Goal: Task Accomplishment & Management: Manage account settings

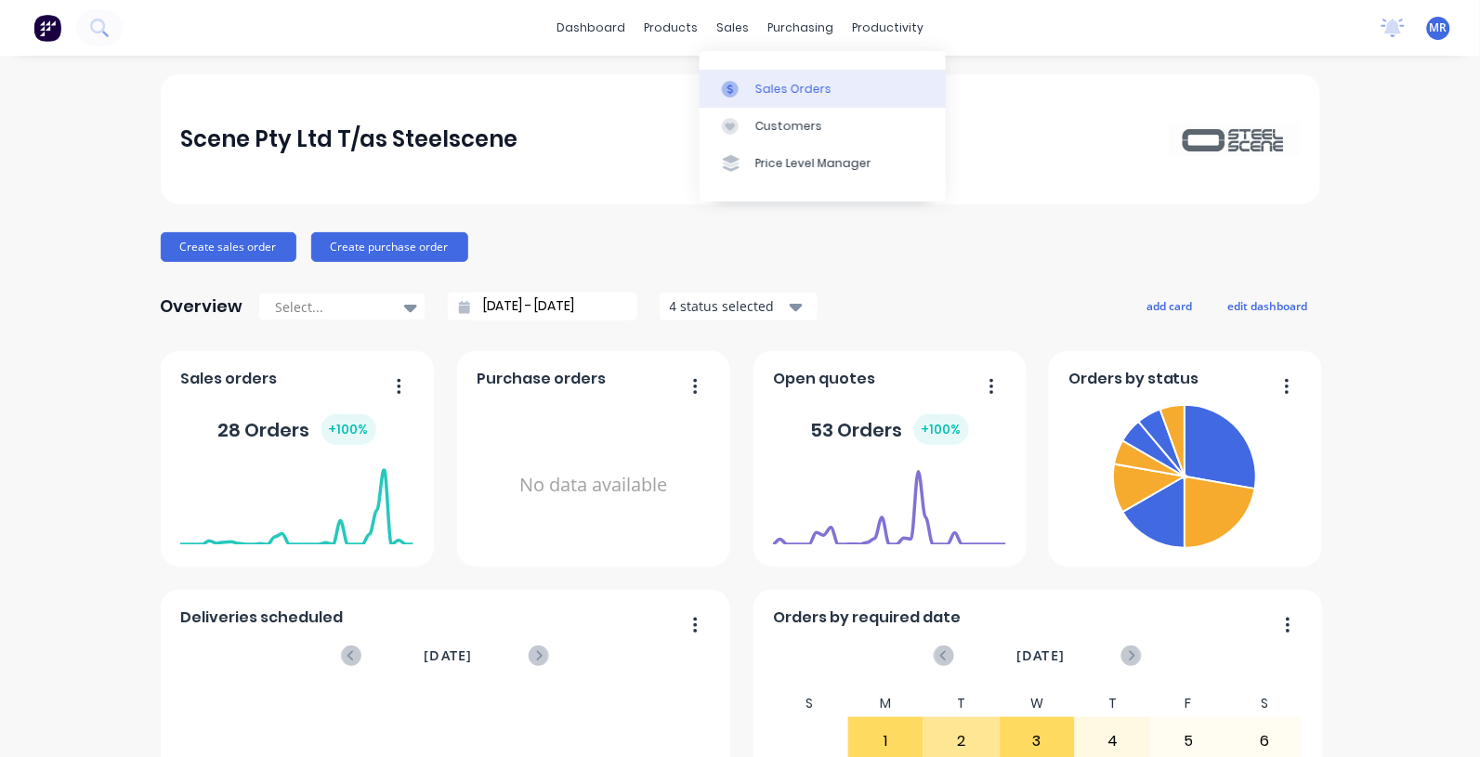
click at [786, 84] on div "Sales Orders" at bounding box center [794, 89] width 76 height 17
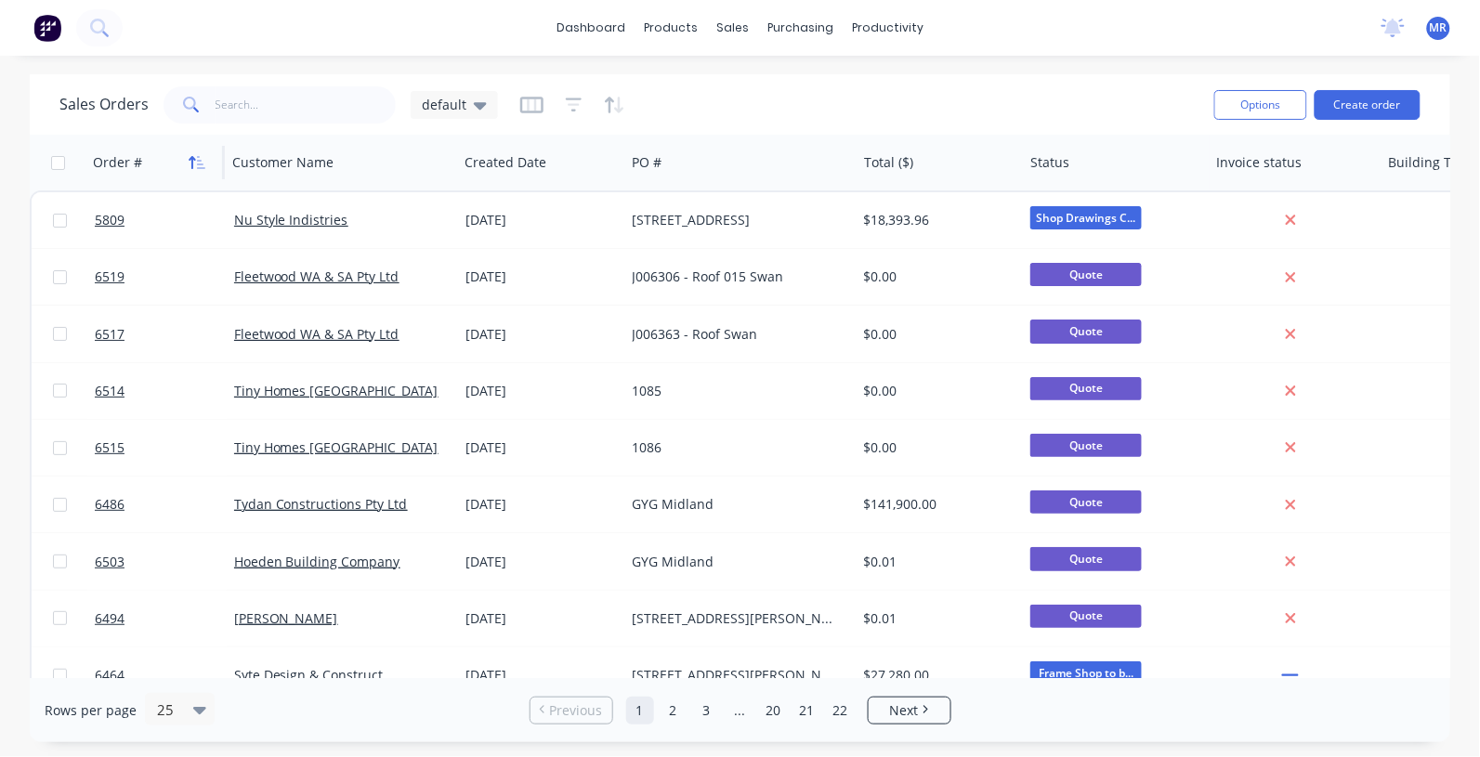
click at [189, 165] on icon "button" at bounding box center [197, 162] width 17 height 15
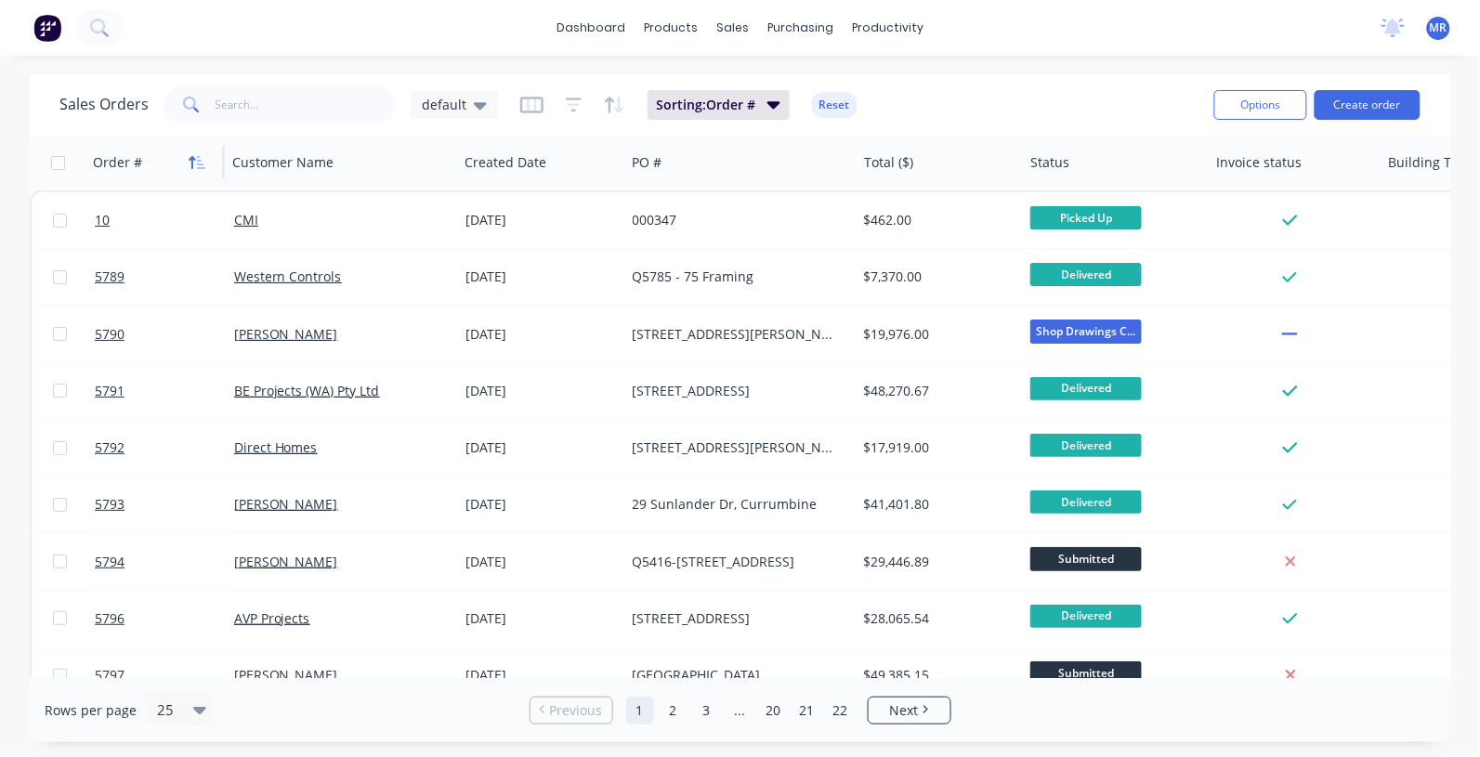
click at [189, 164] on icon "button" at bounding box center [197, 162] width 17 height 15
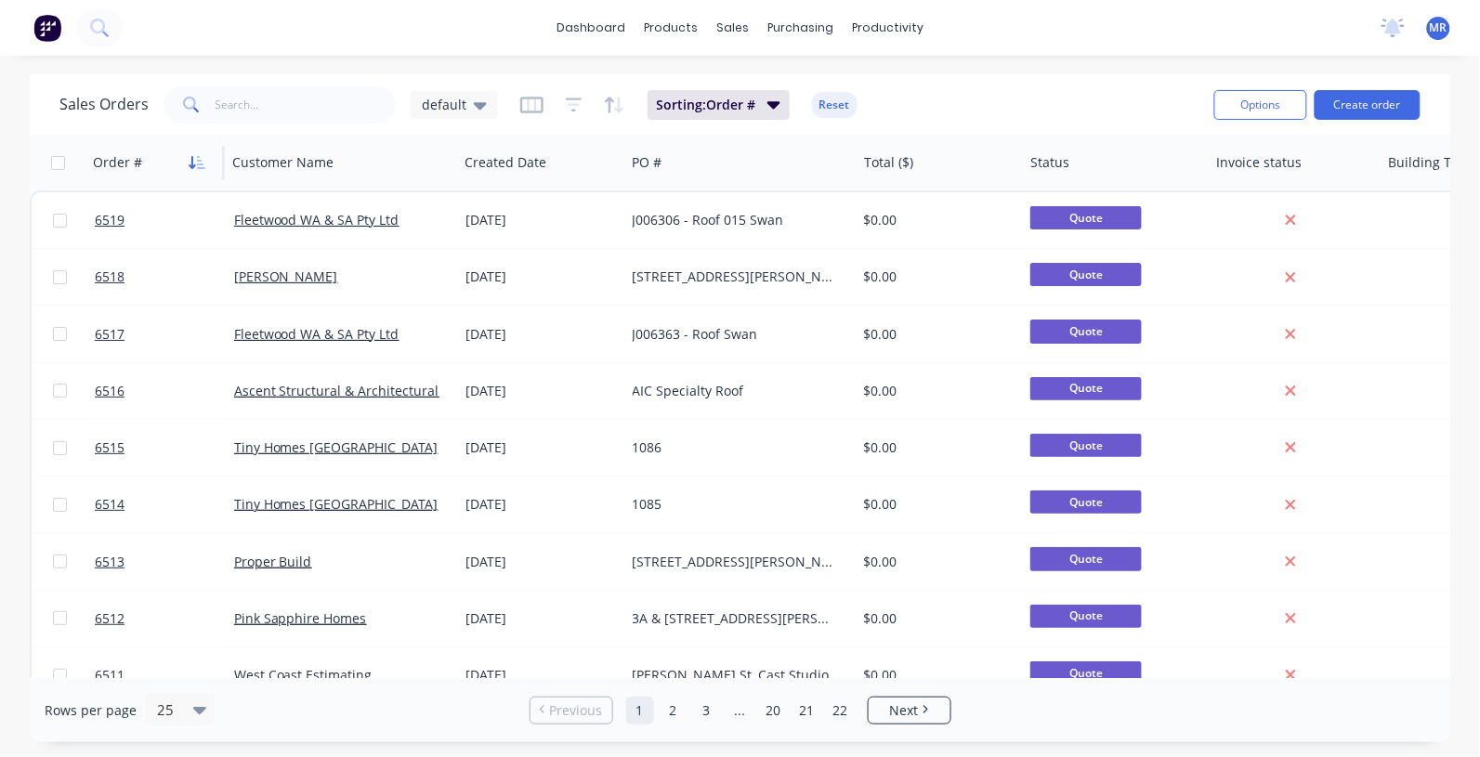
click at [203, 168] on icon "button" at bounding box center [201, 162] width 8 height 13
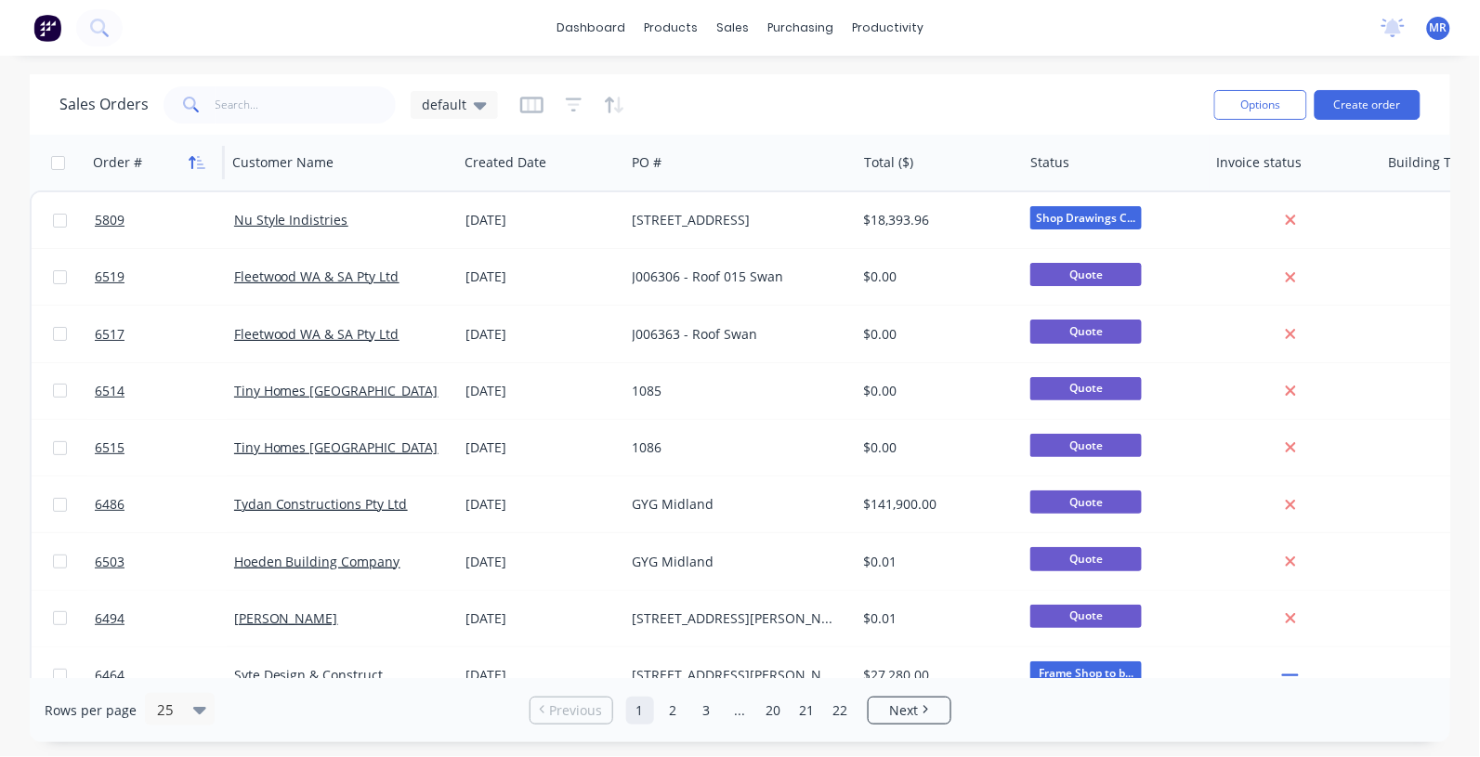
click at [200, 164] on icon "button" at bounding box center [201, 162] width 8 height 13
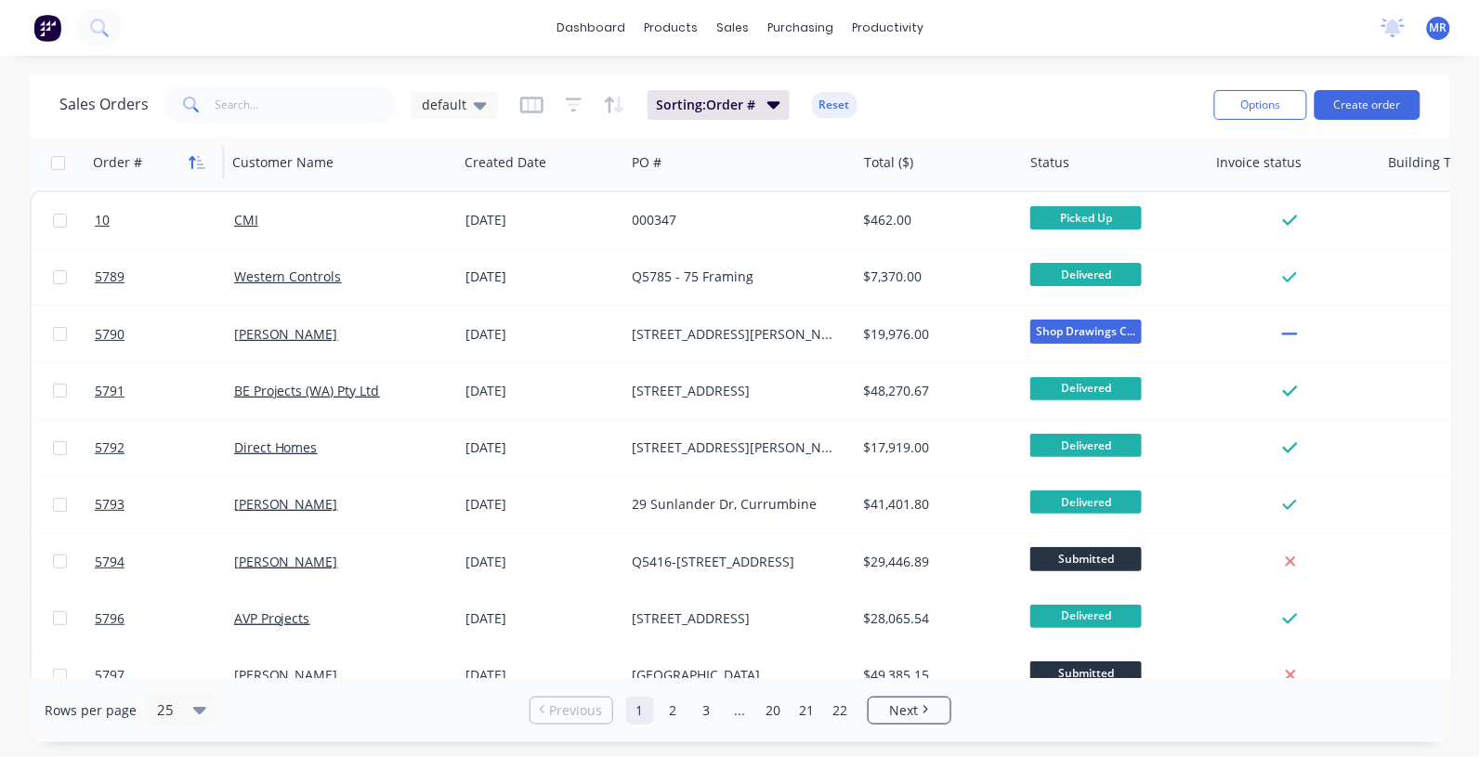
click at [203, 158] on icon "button" at bounding box center [197, 162] width 17 height 15
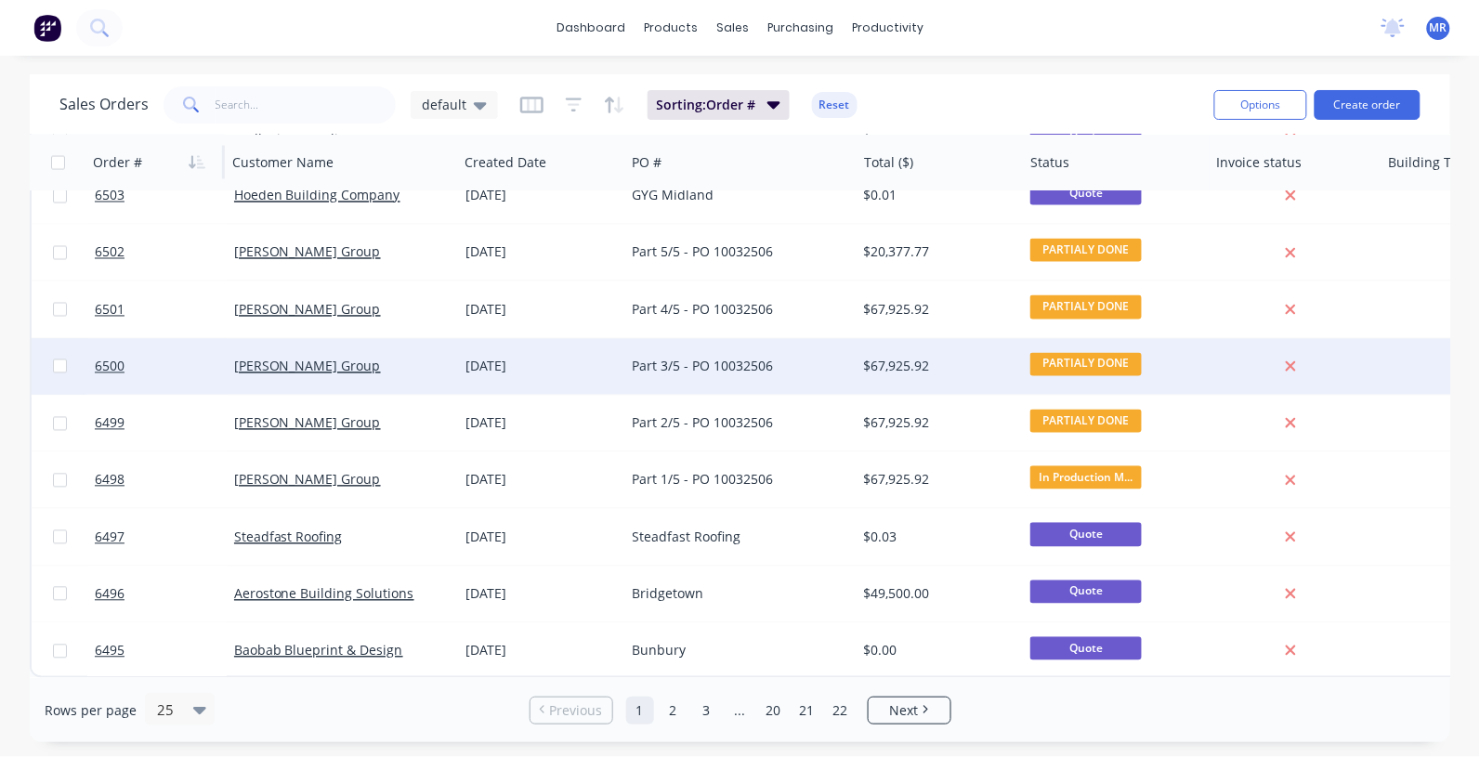
scroll to position [944, 0]
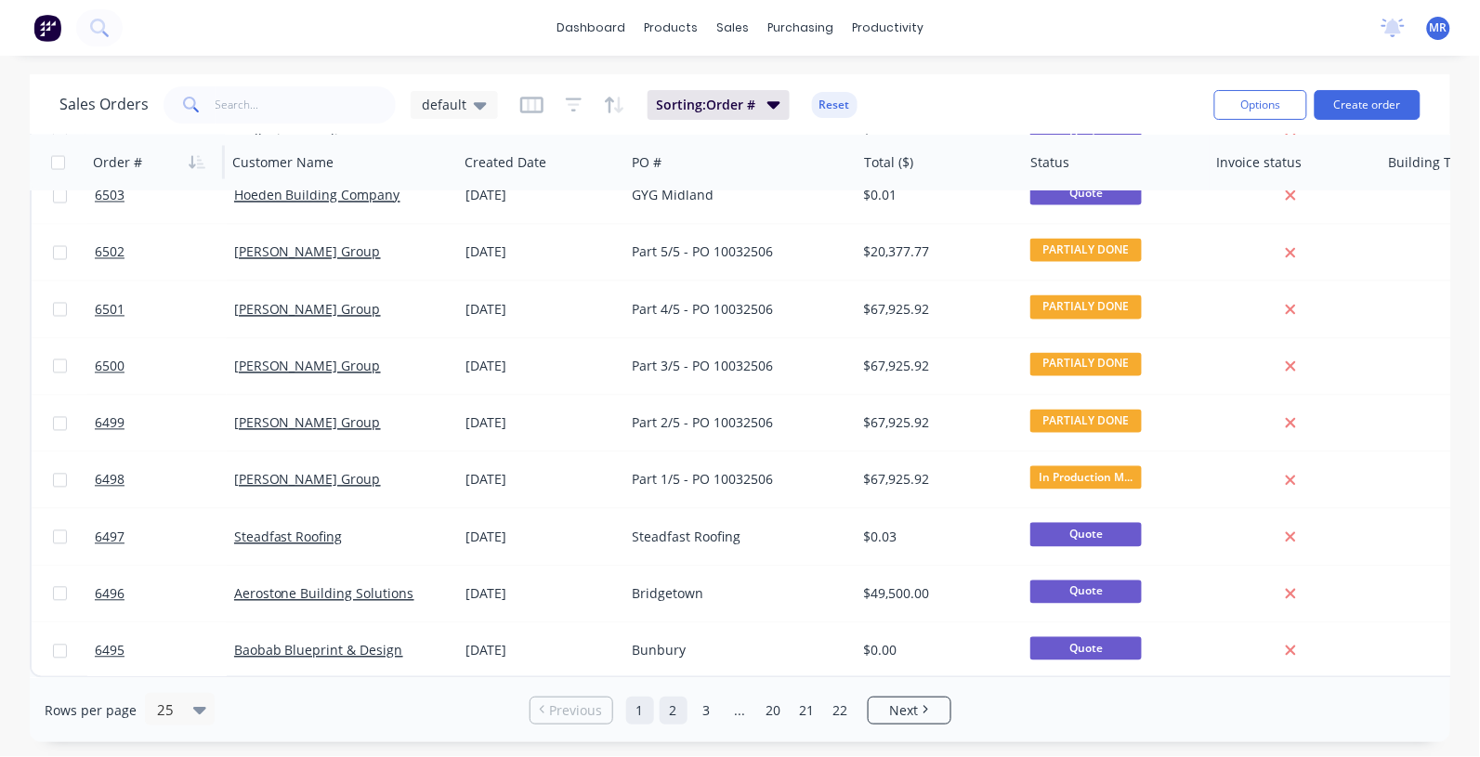
click at [677, 704] on link "2" at bounding box center [674, 711] width 28 height 28
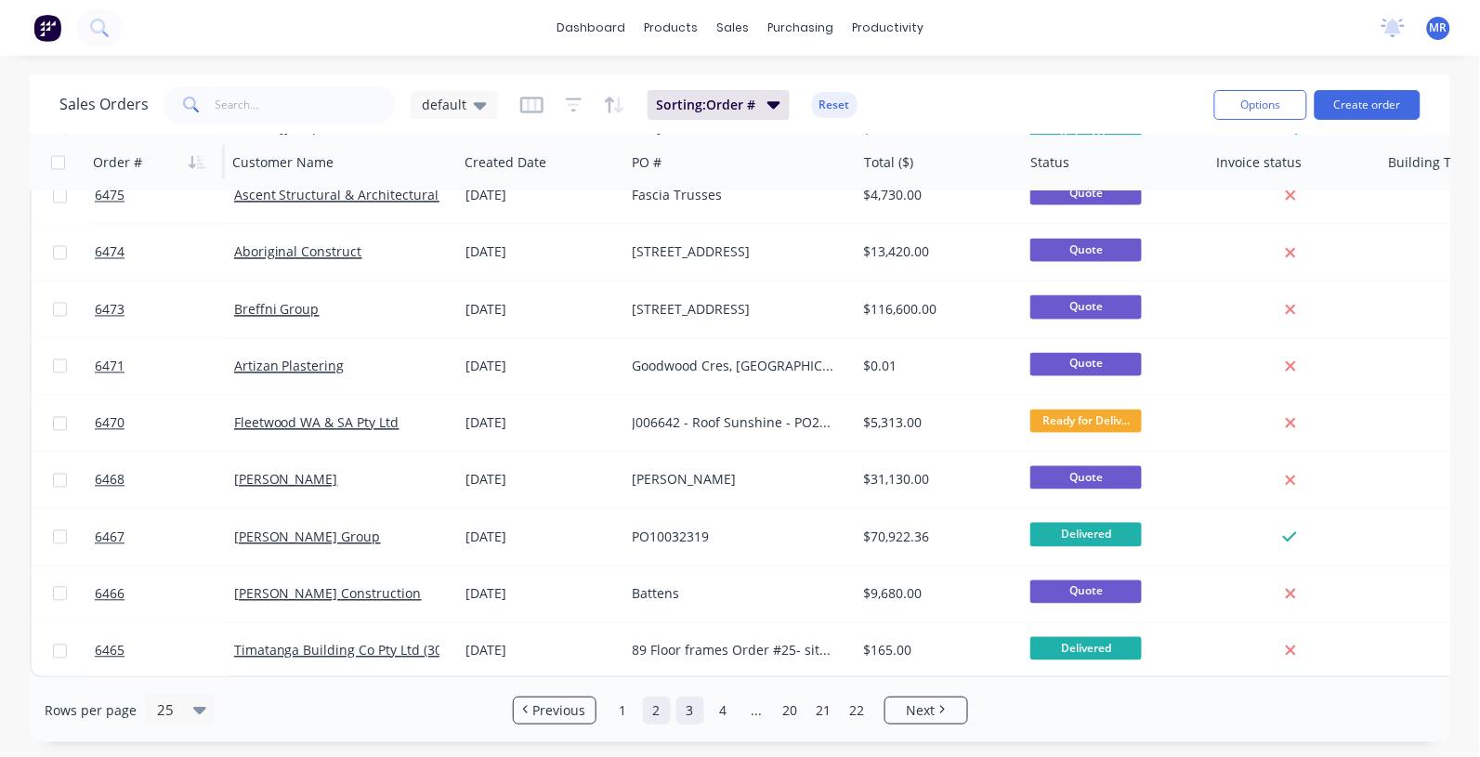
drag, startPoint x: 677, startPoint y: 708, endPoint x: 685, endPoint y: 698, distance: 13.2
click at [678, 708] on link "3" at bounding box center [691, 711] width 28 height 28
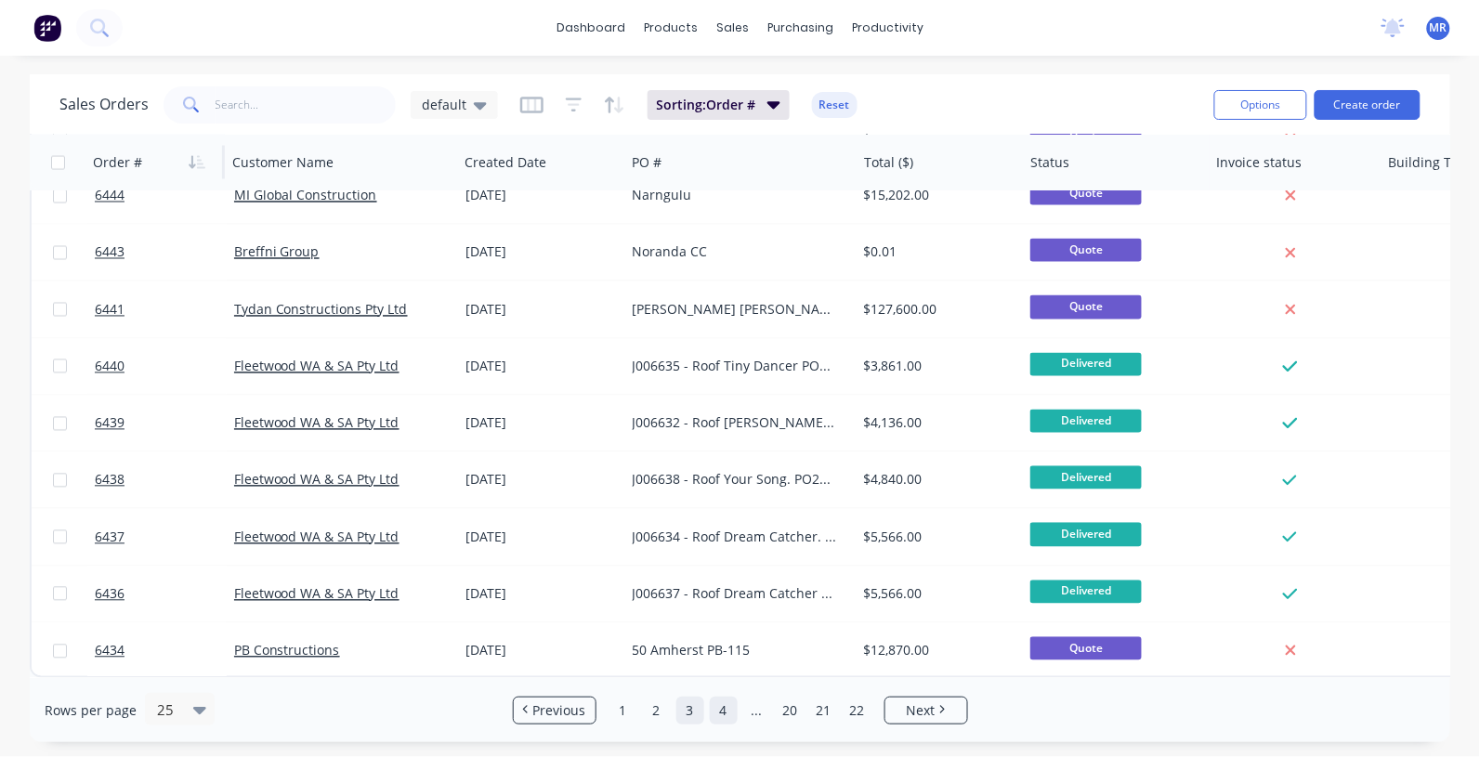
drag, startPoint x: 717, startPoint y: 707, endPoint x: 731, endPoint y: 669, distance: 40.6
click at [720, 707] on link "4" at bounding box center [724, 711] width 28 height 28
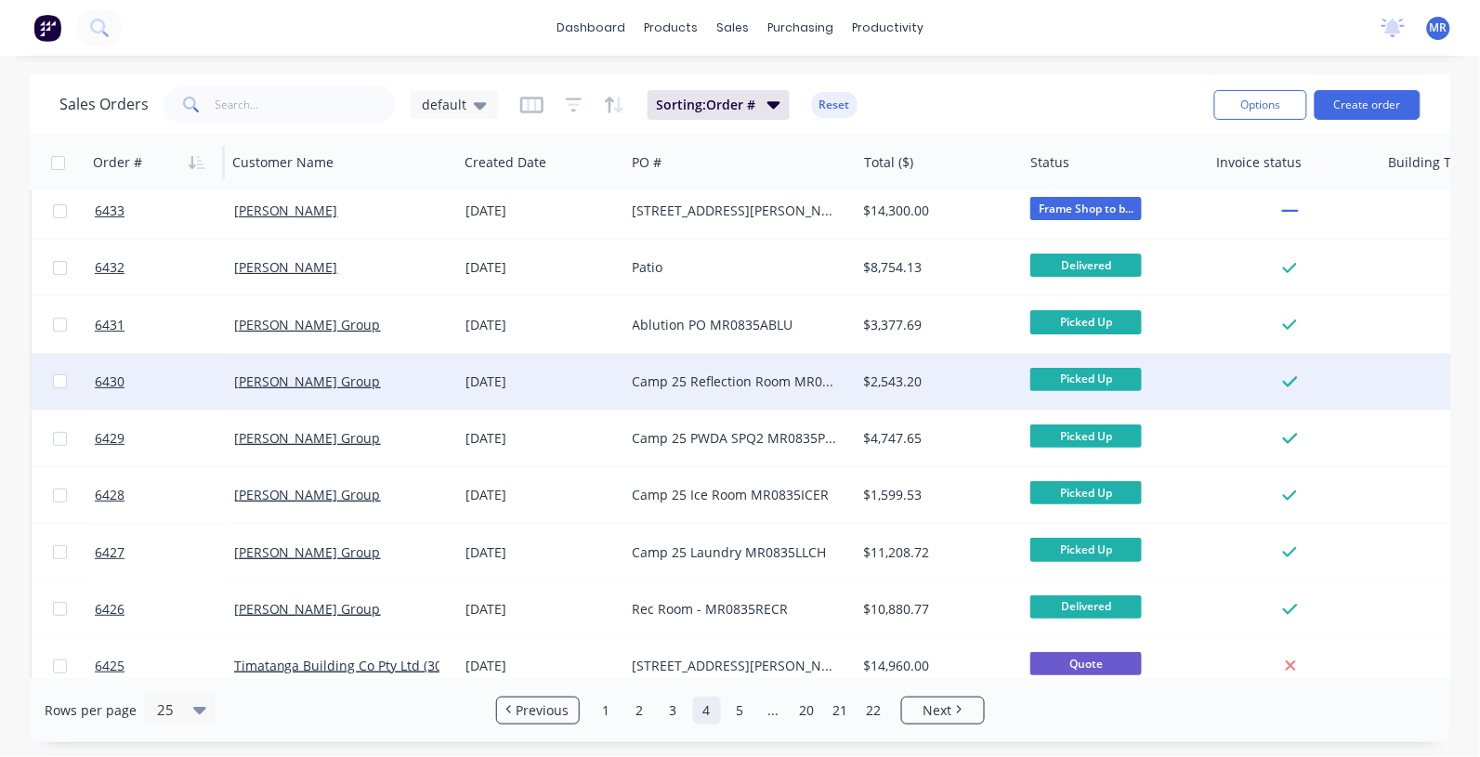
scroll to position [0, 0]
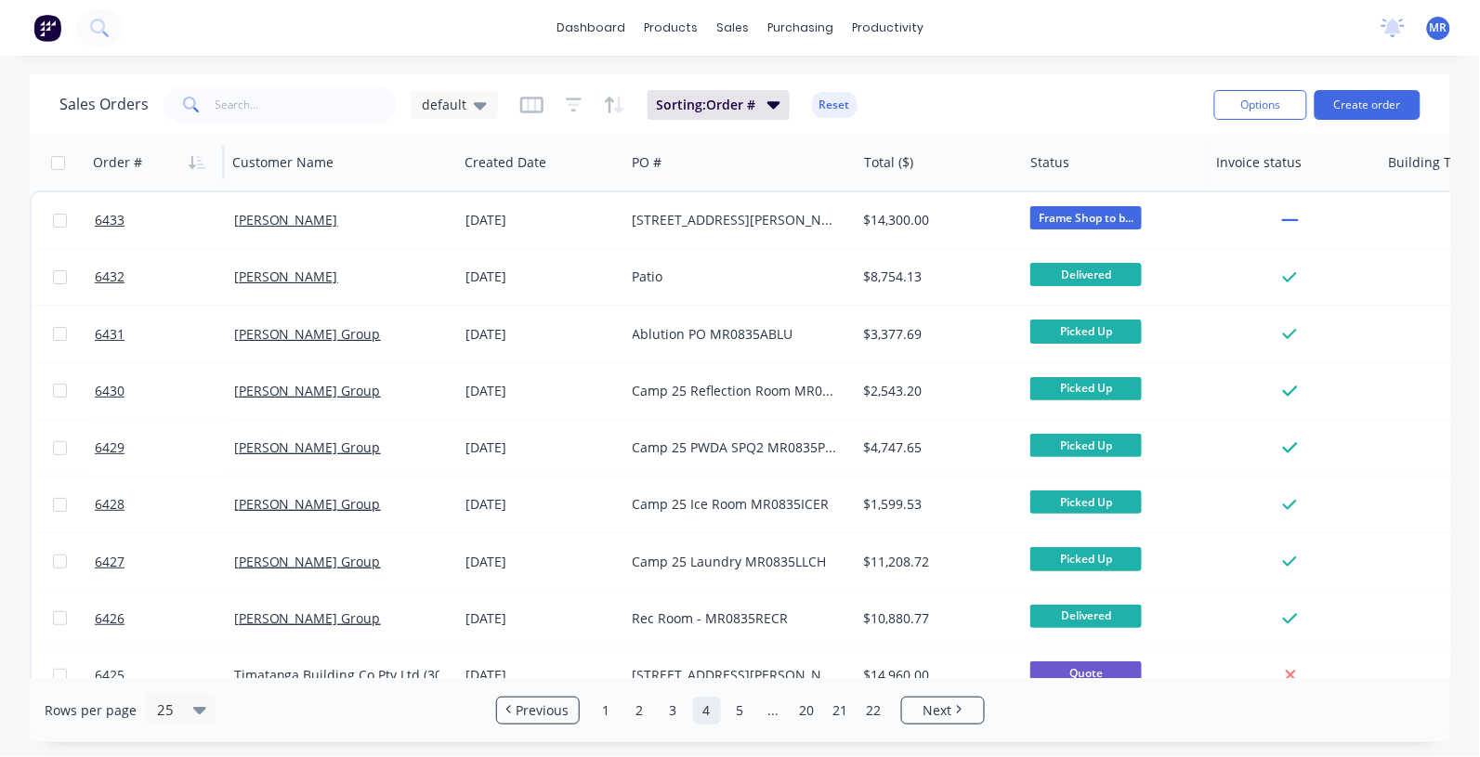
drag, startPoint x: 613, startPoint y: 704, endPoint x: 642, endPoint y: 679, distance: 38.2
click at [614, 704] on link "1" at bounding box center [607, 711] width 28 height 28
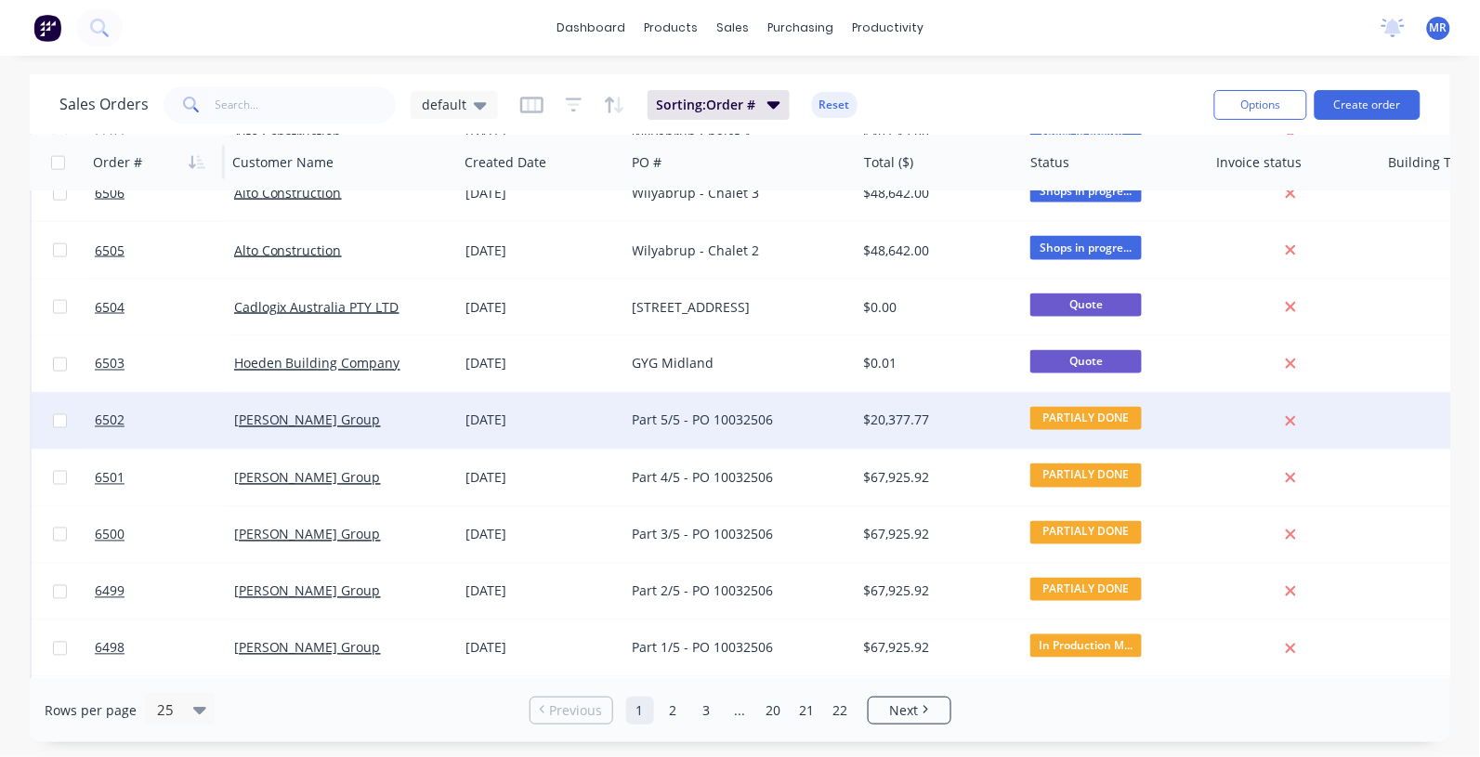
scroll to position [944, 0]
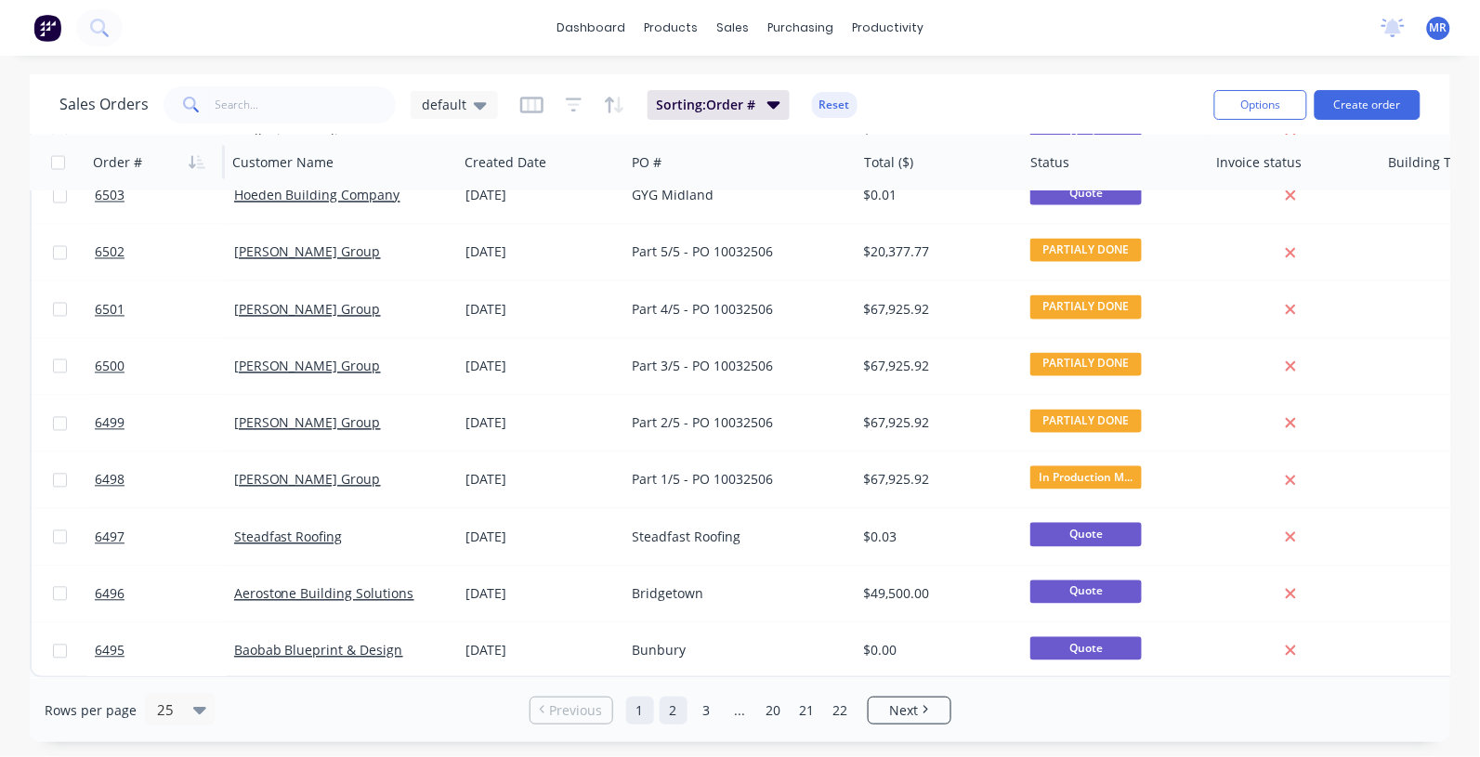
click at [676, 713] on link "2" at bounding box center [674, 711] width 28 height 28
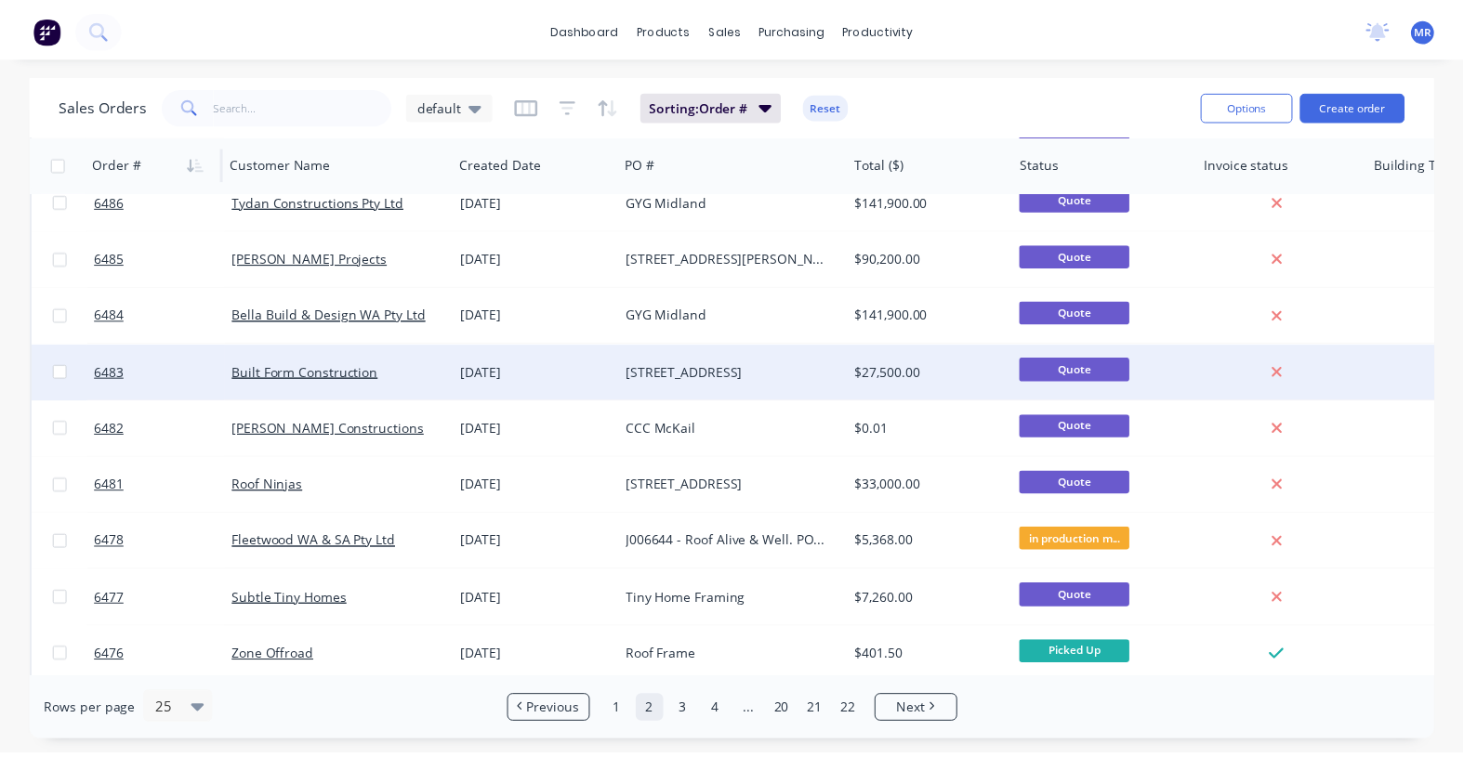
scroll to position [363, 0]
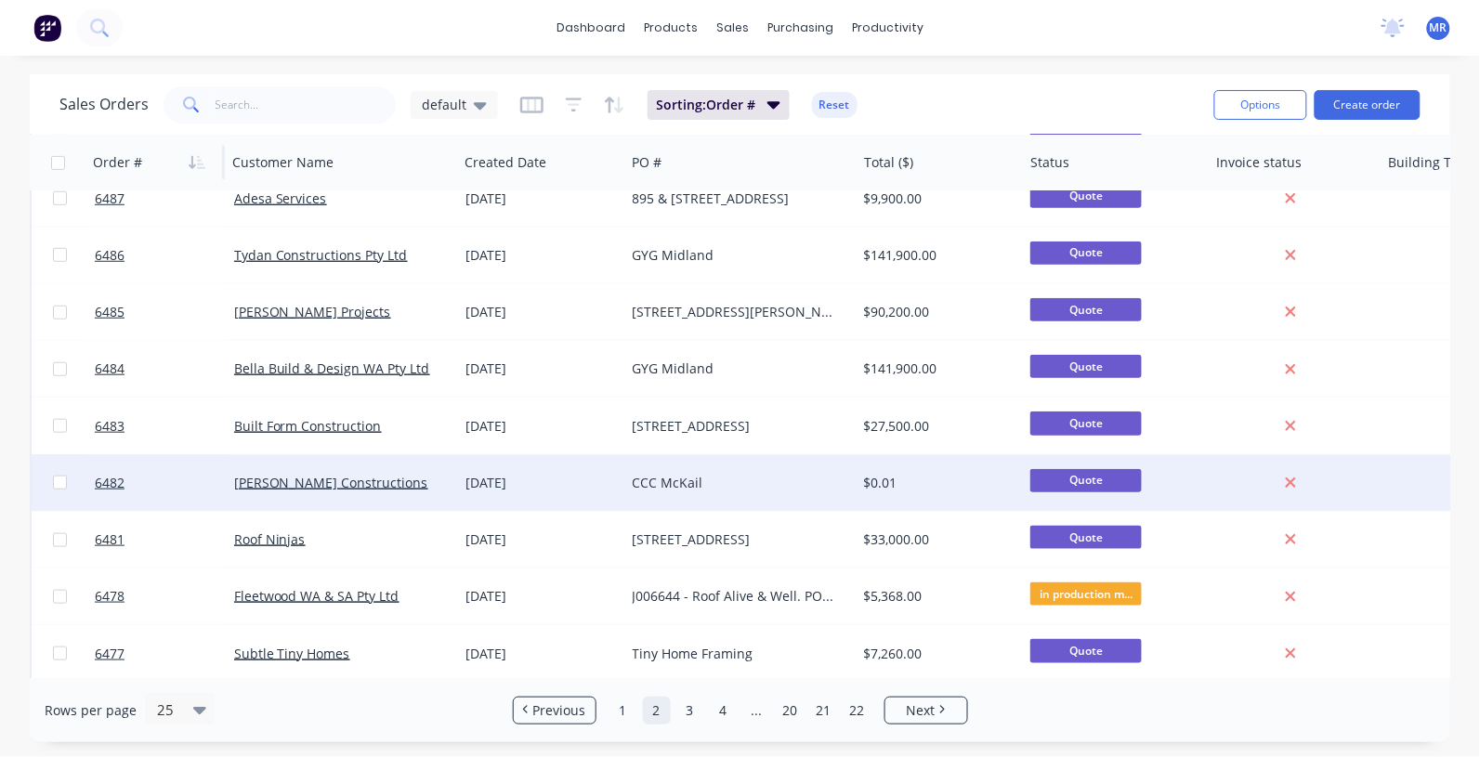
click at [671, 475] on div "CCC McKail" at bounding box center [736, 483] width 206 height 19
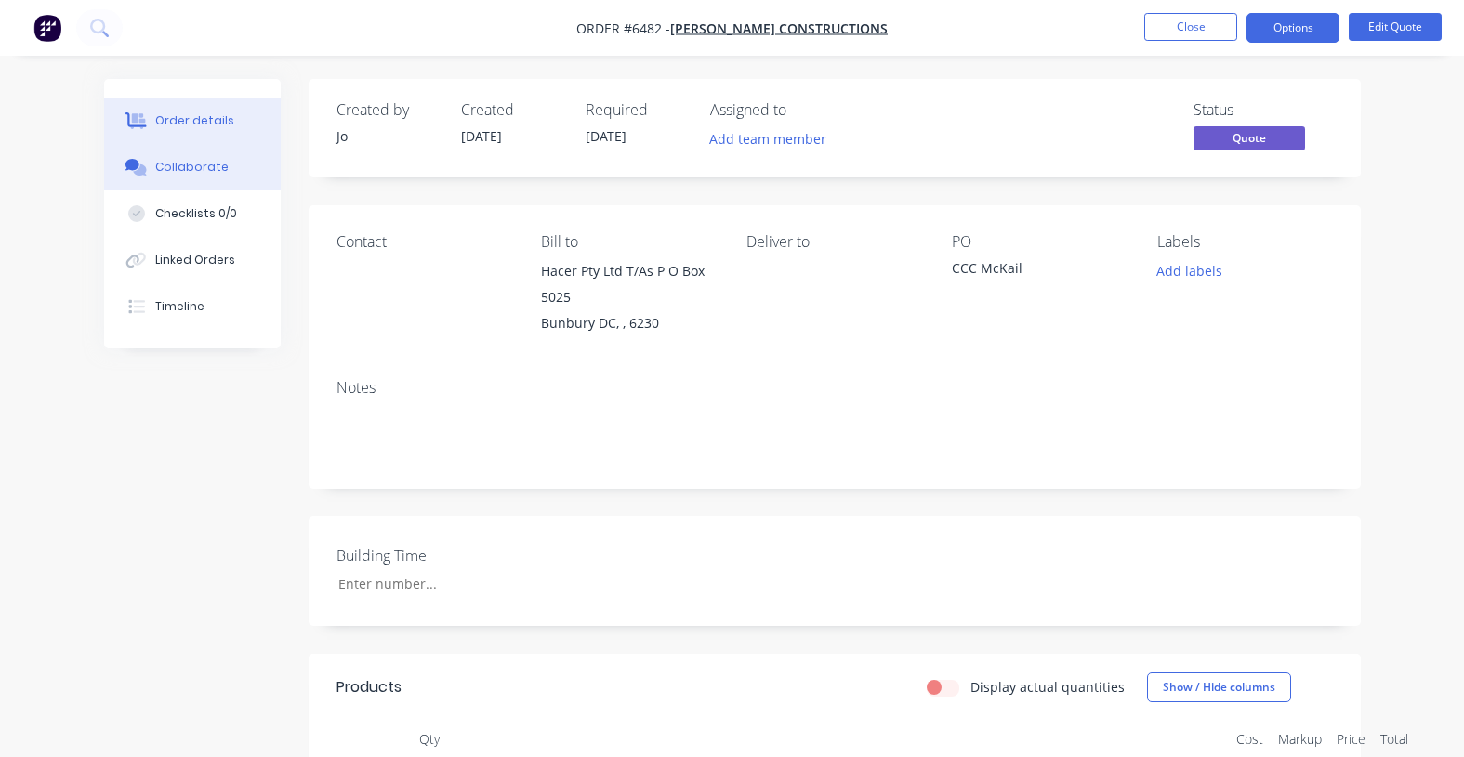
click at [188, 175] on div "Collaborate" at bounding box center [191, 167] width 73 height 17
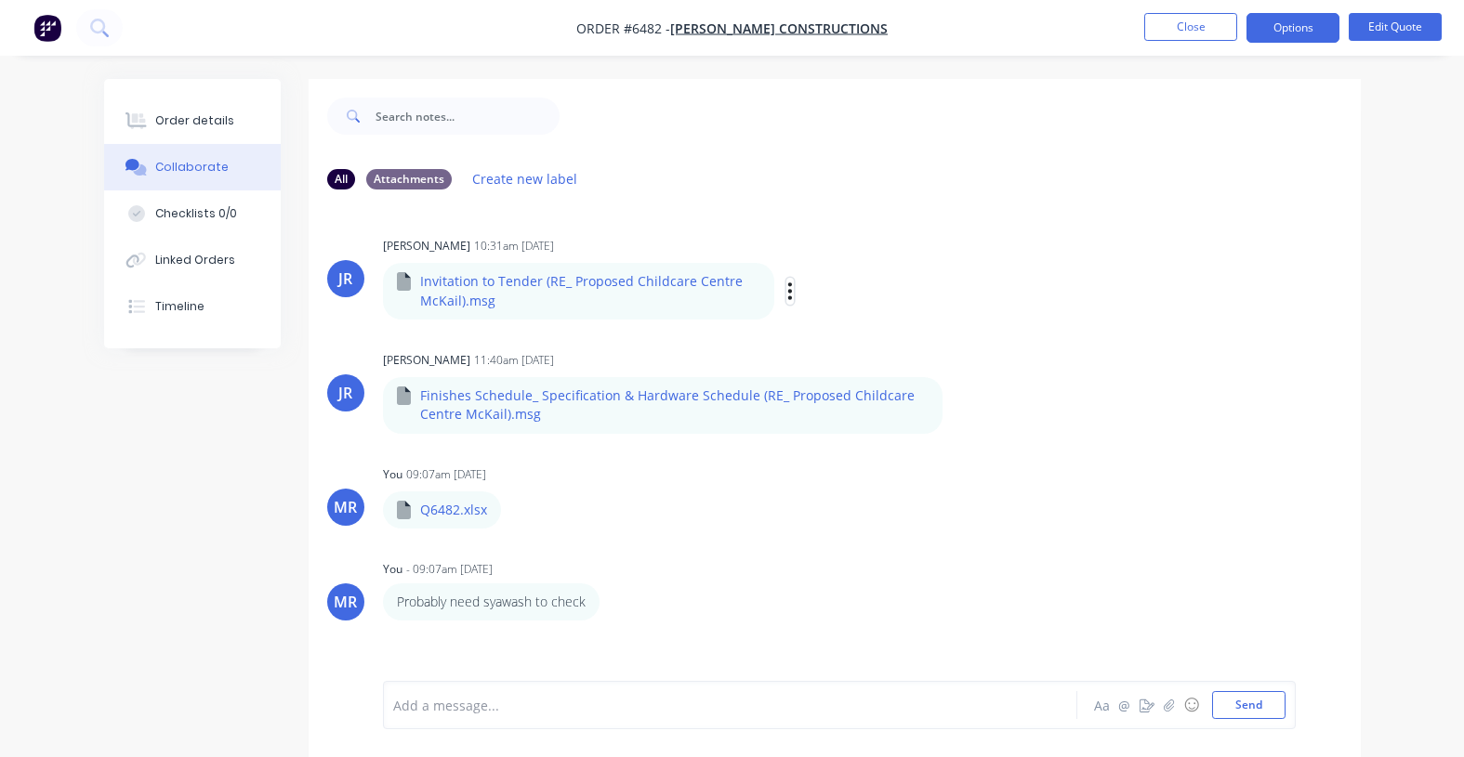
click at [787, 293] on icon "button" at bounding box center [790, 291] width 6 height 21
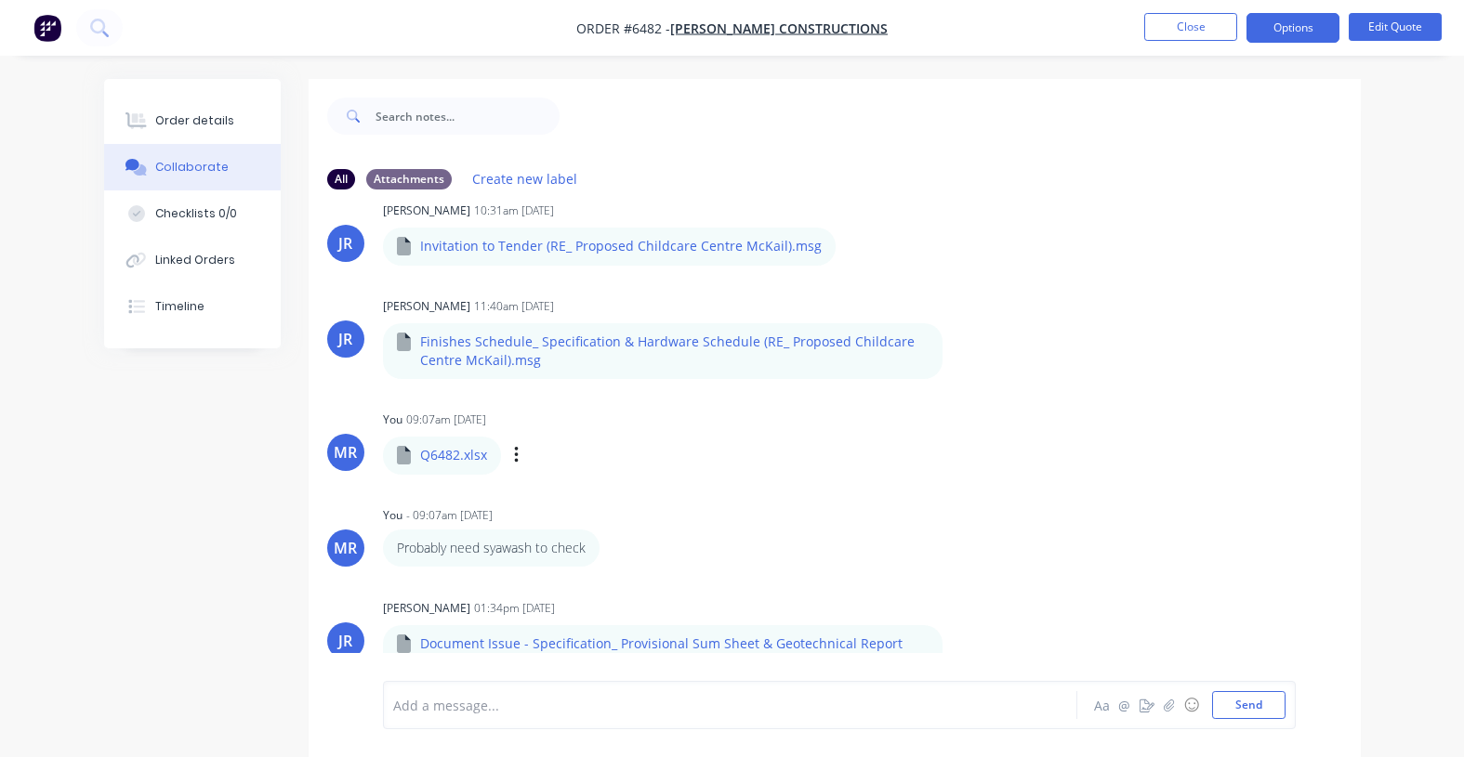
scroll to position [29, 0]
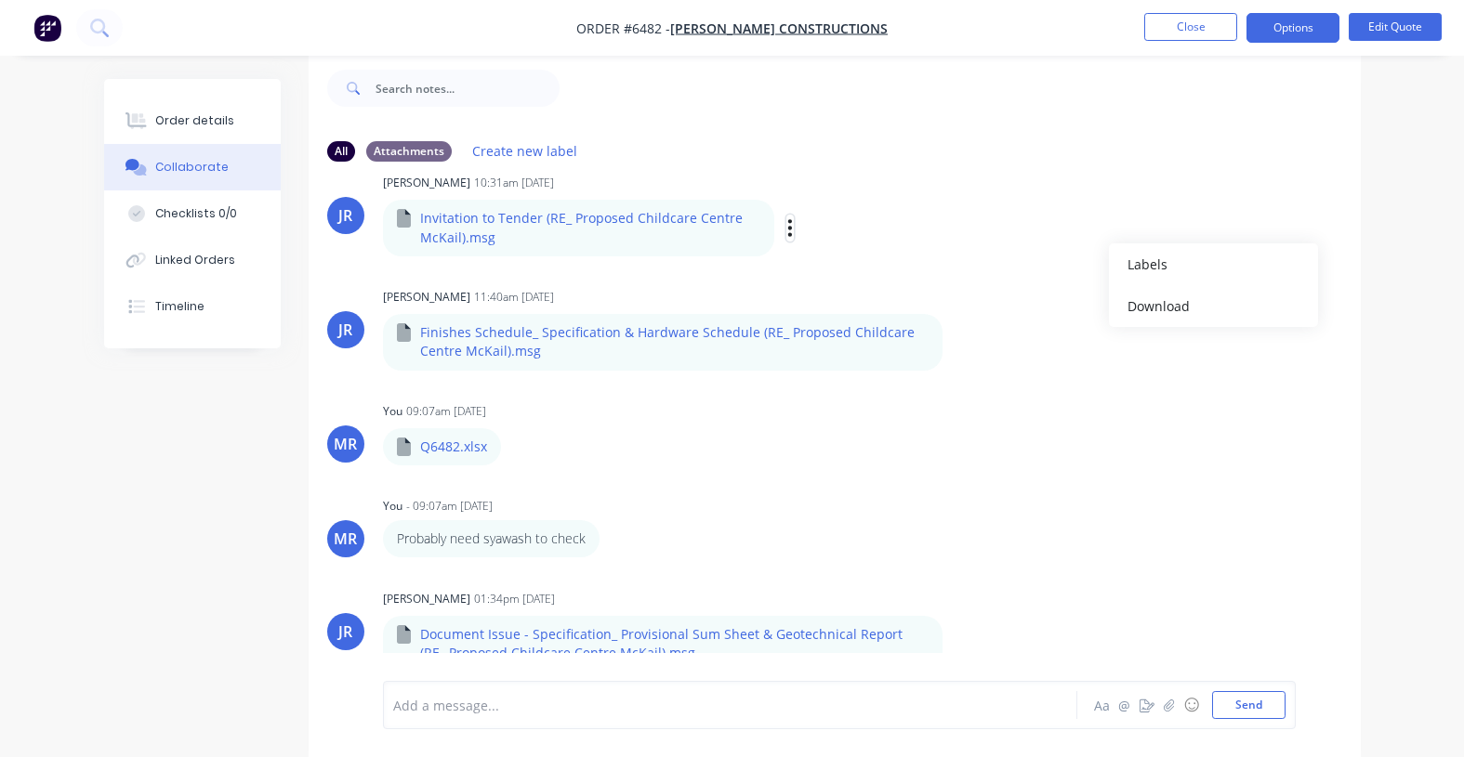
click at [787, 230] on icon "button" at bounding box center [790, 227] width 6 height 21
click at [788, 226] on icon "button" at bounding box center [790, 227] width 4 height 17
click at [848, 285] on button "Download" at bounding box center [912, 277] width 209 height 42
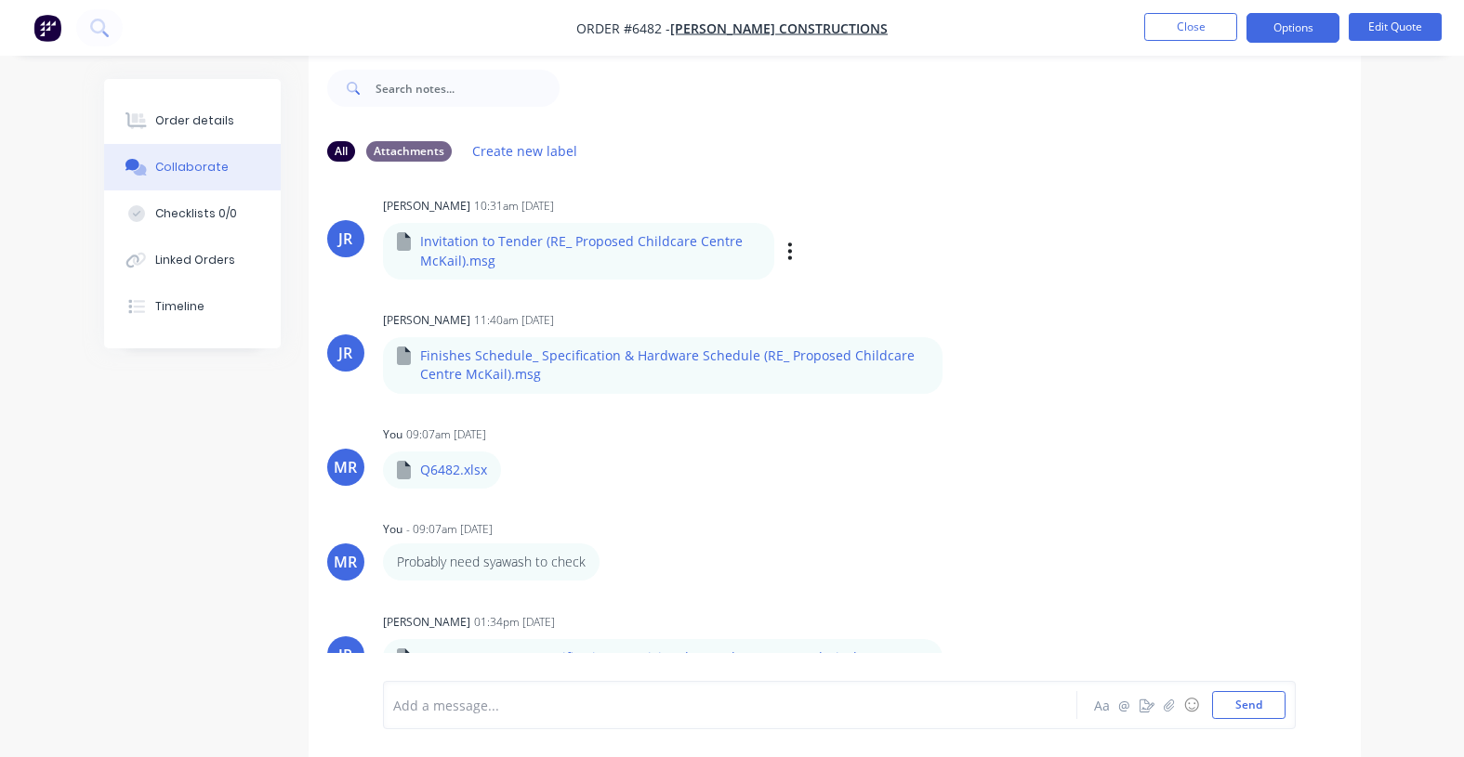
scroll to position [0, 0]
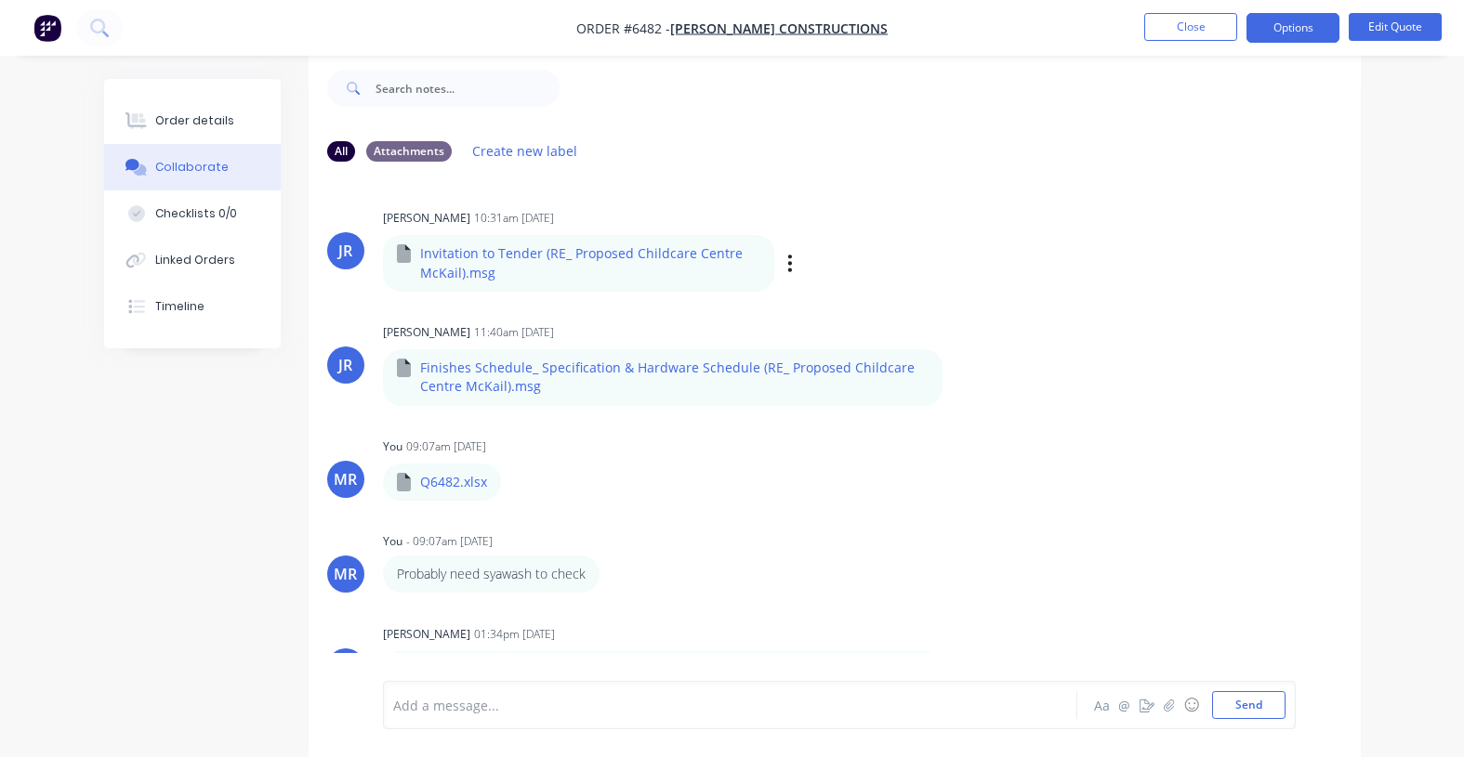
click at [1387, 214] on div "Order details Collaborate Checklists 0/0 Linked Orders Timeline Order details C…" at bounding box center [732, 364] width 1464 height 785
click at [1160, 33] on button "Close" at bounding box center [1190, 27] width 93 height 28
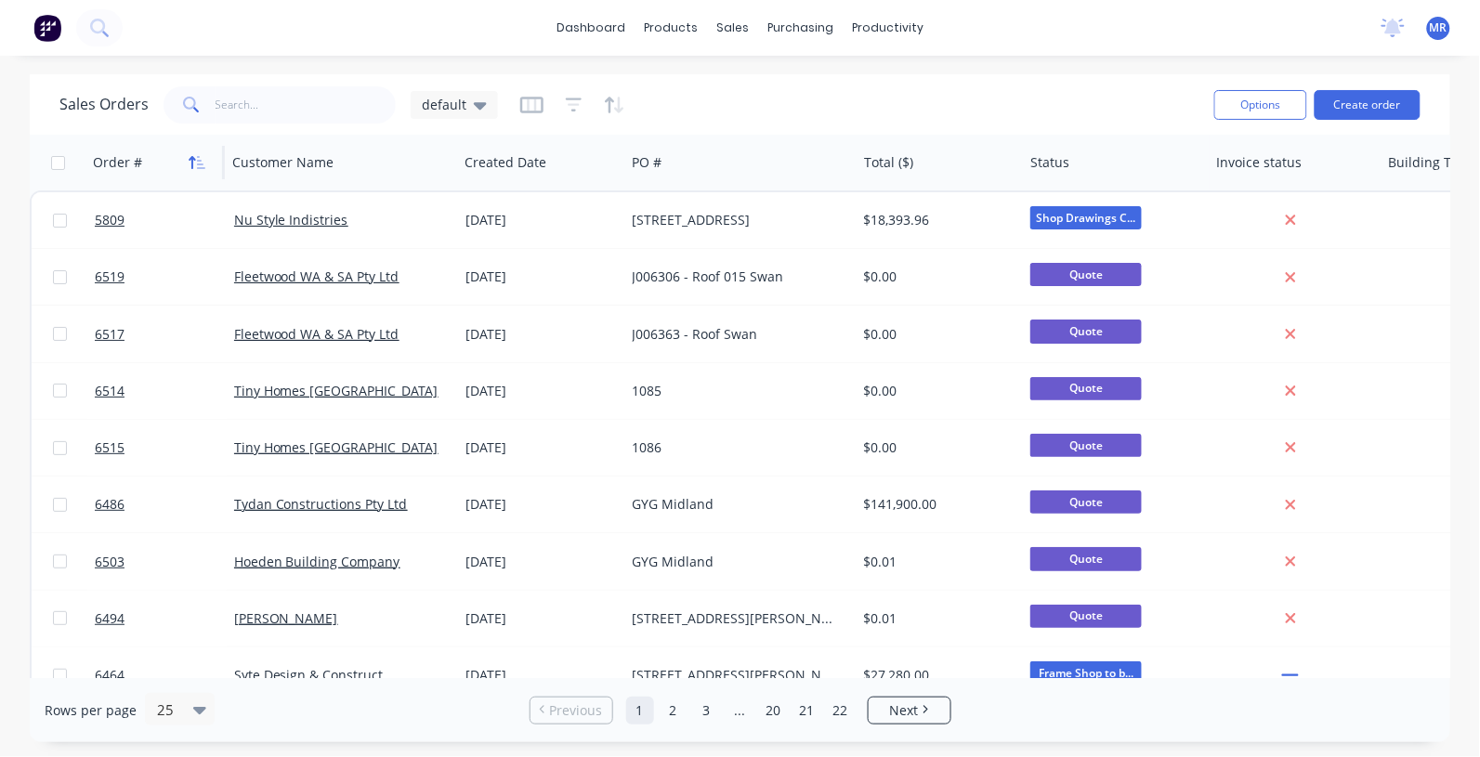
click at [197, 161] on icon "button" at bounding box center [197, 162] width 17 height 15
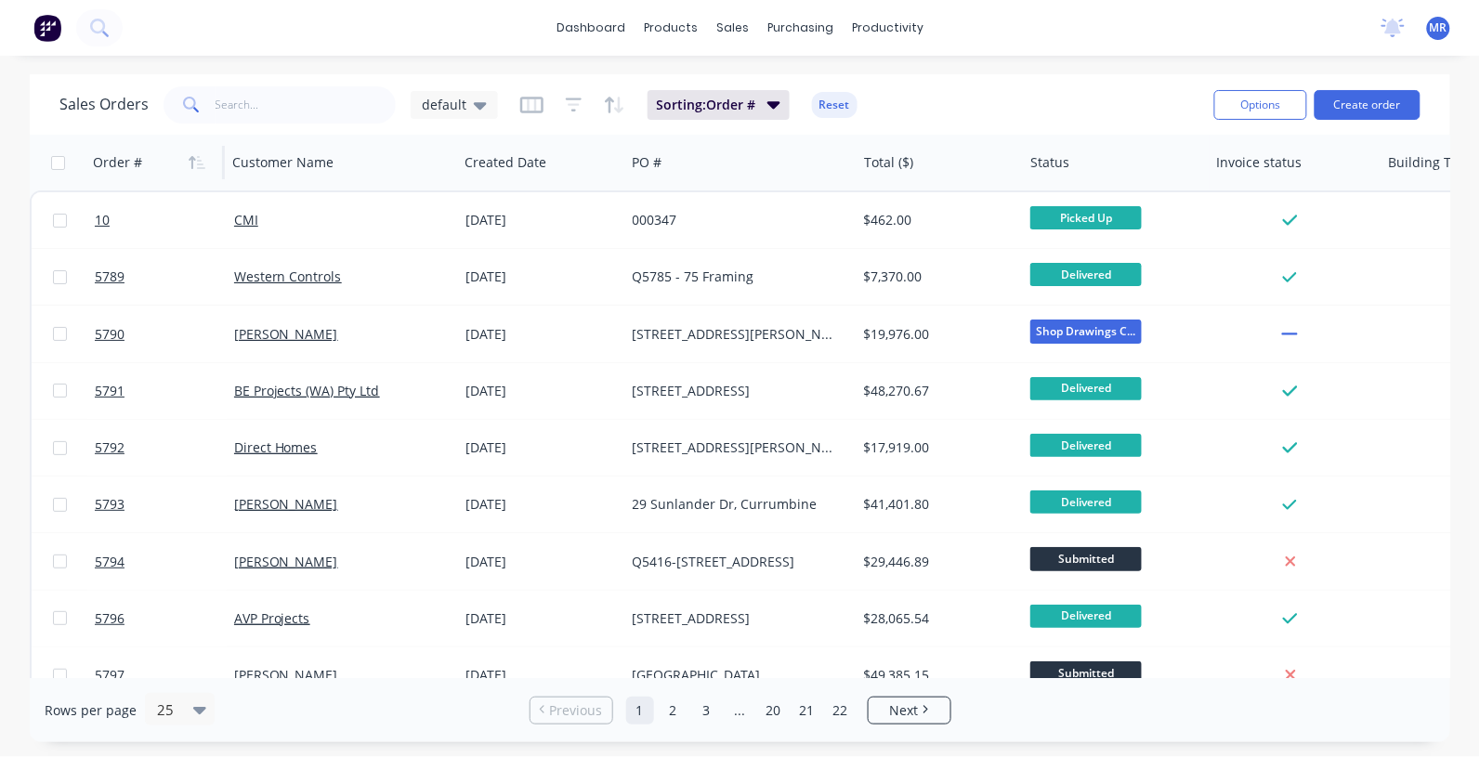
click at [197, 160] on icon "button" at bounding box center [201, 162] width 8 height 13
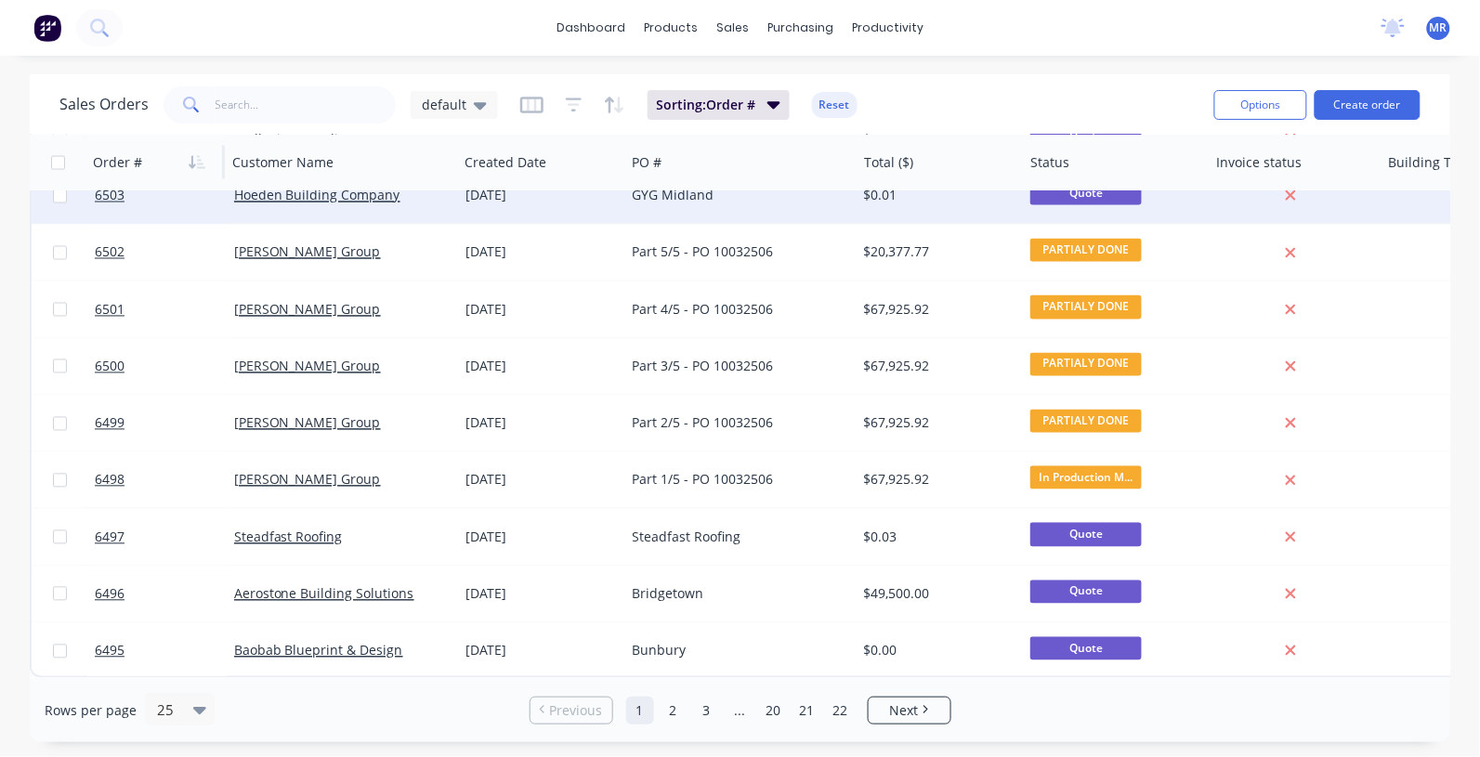
scroll to position [944, 0]
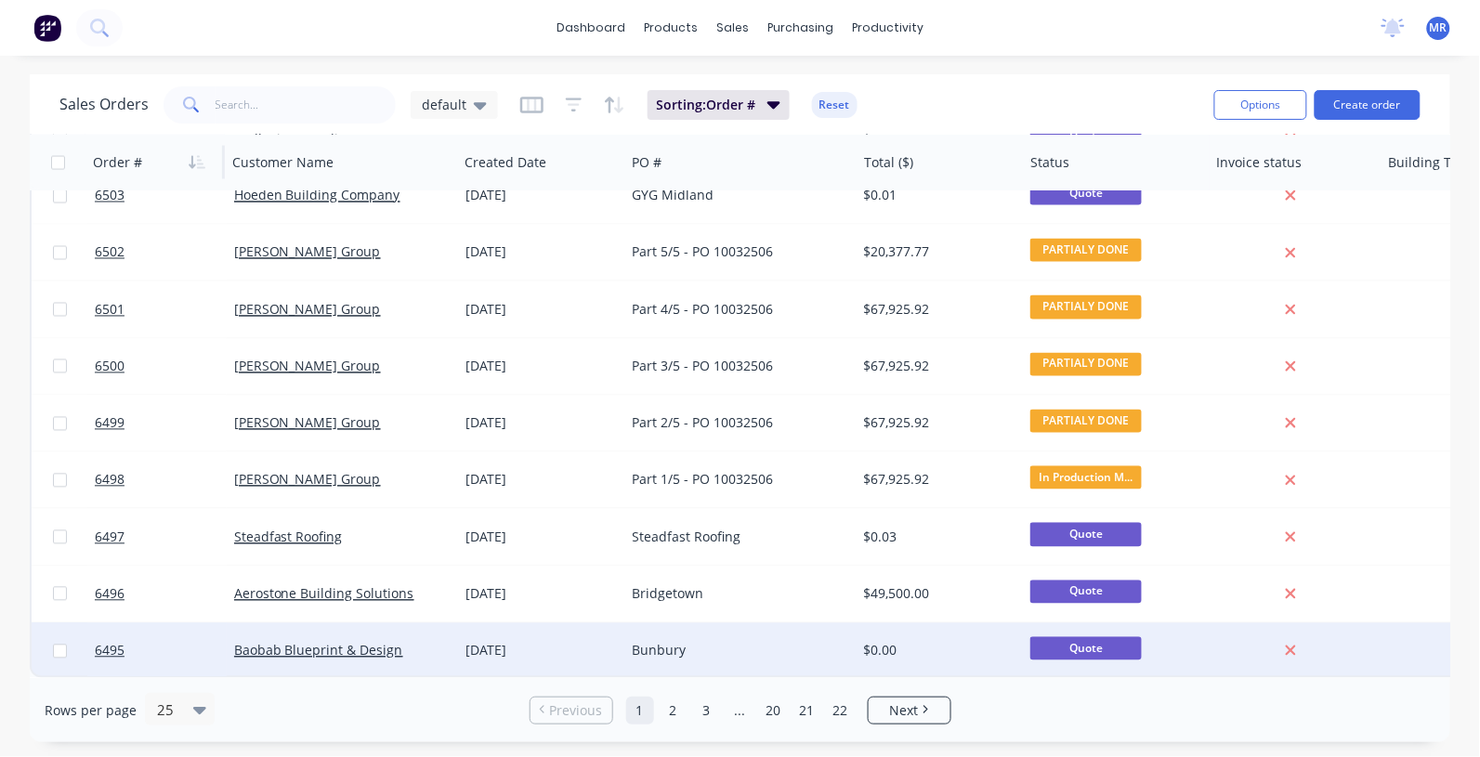
click at [646, 642] on div "Bunbury" at bounding box center [736, 651] width 206 height 19
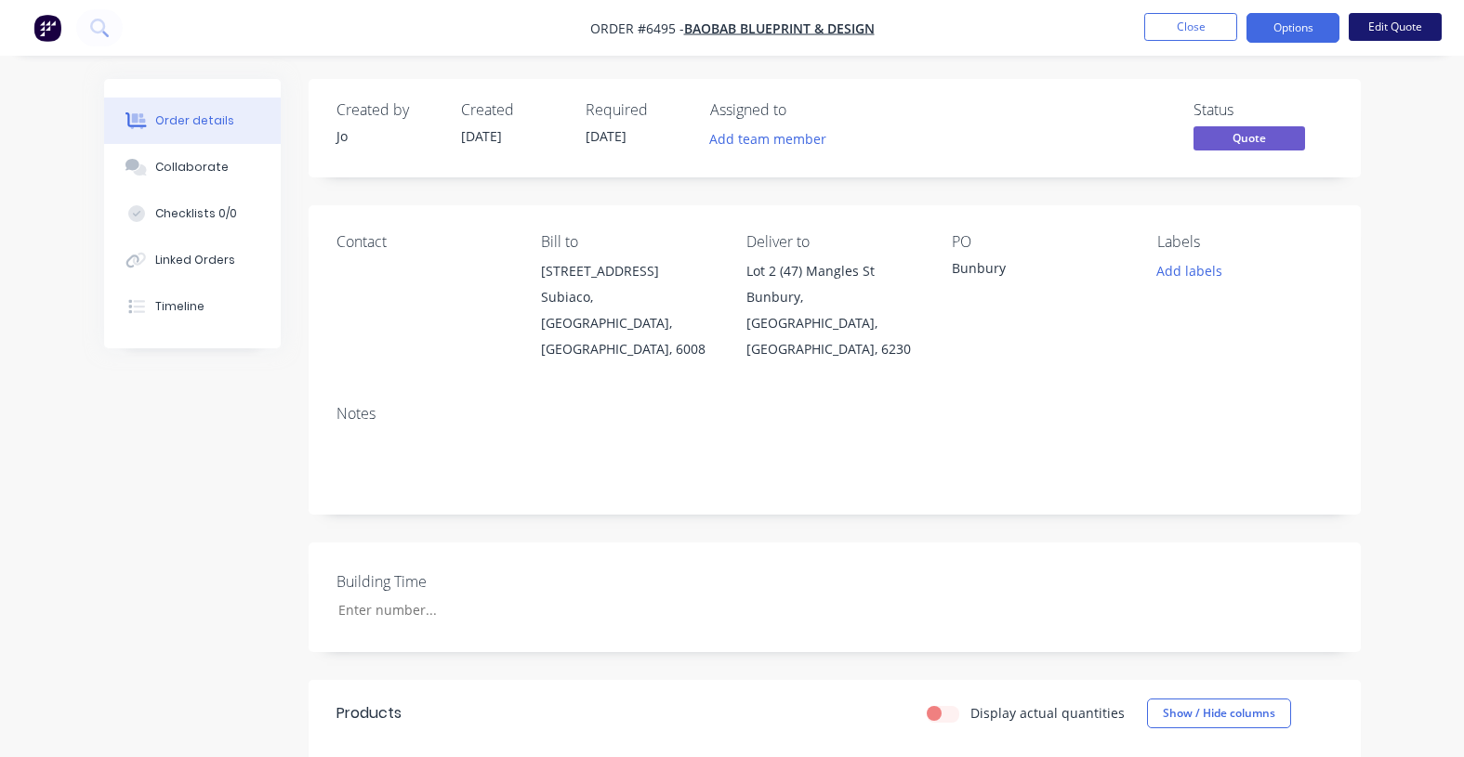
click at [1390, 23] on button "Edit Quote" at bounding box center [1394, 27] width 93 height 28
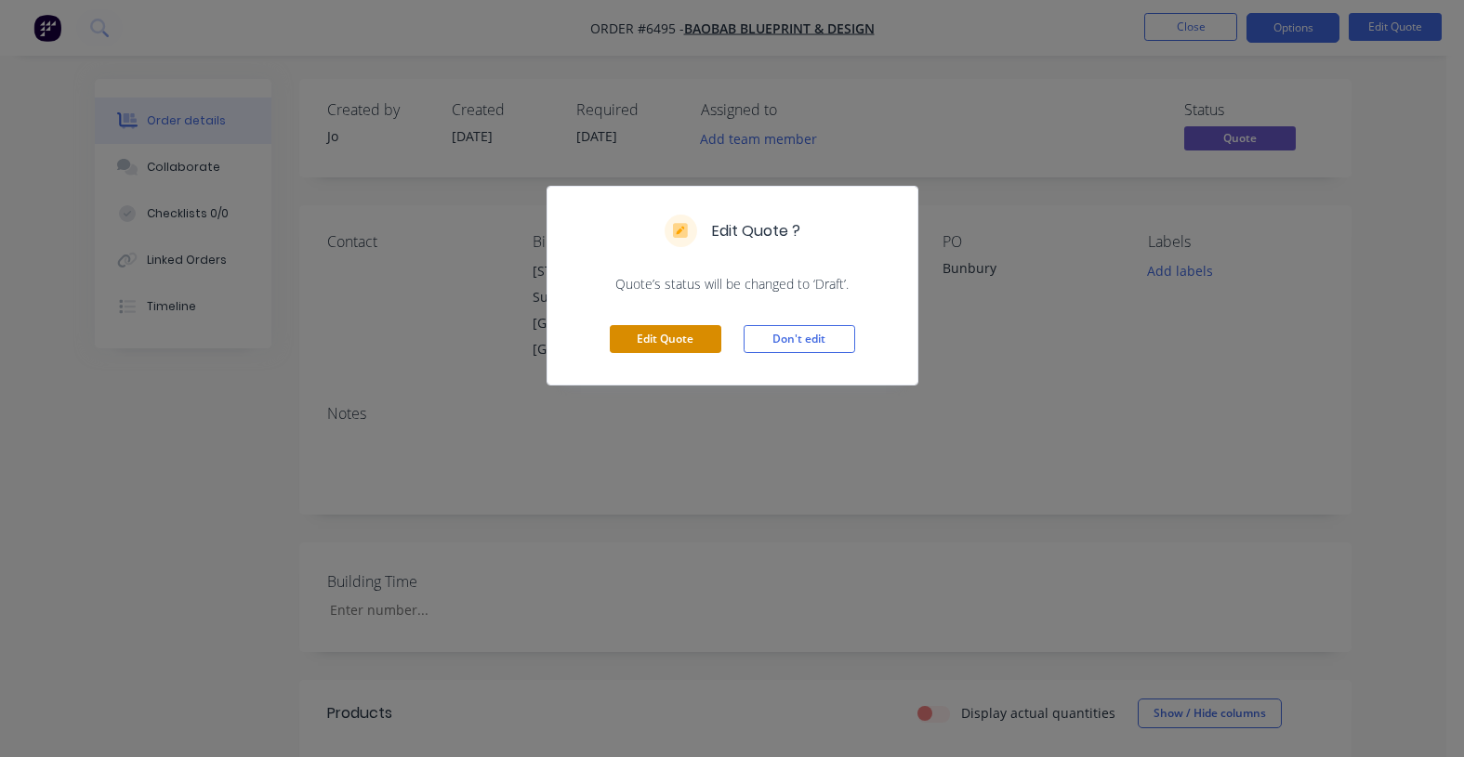
drag, startPoint x: 694, startPoint y: 336, endPoint x: 953, endPoint y: 299, distance: 261.9
click at [695, 335] on button "Edit Quote" at bounding box center [666, 339] width 112 height 28
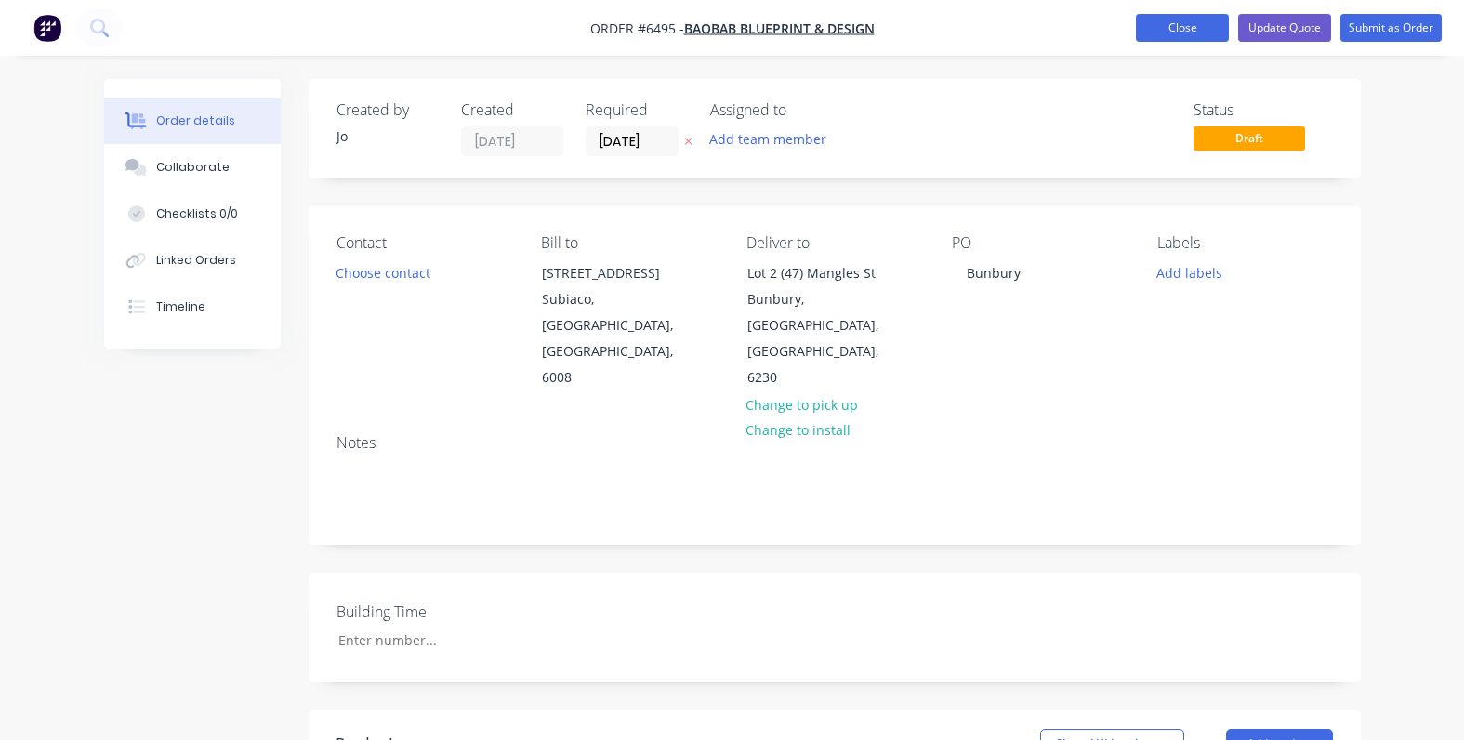
click at [1168, 34] on button "Close" at bounding box center [1182, 28] width 93 height 28
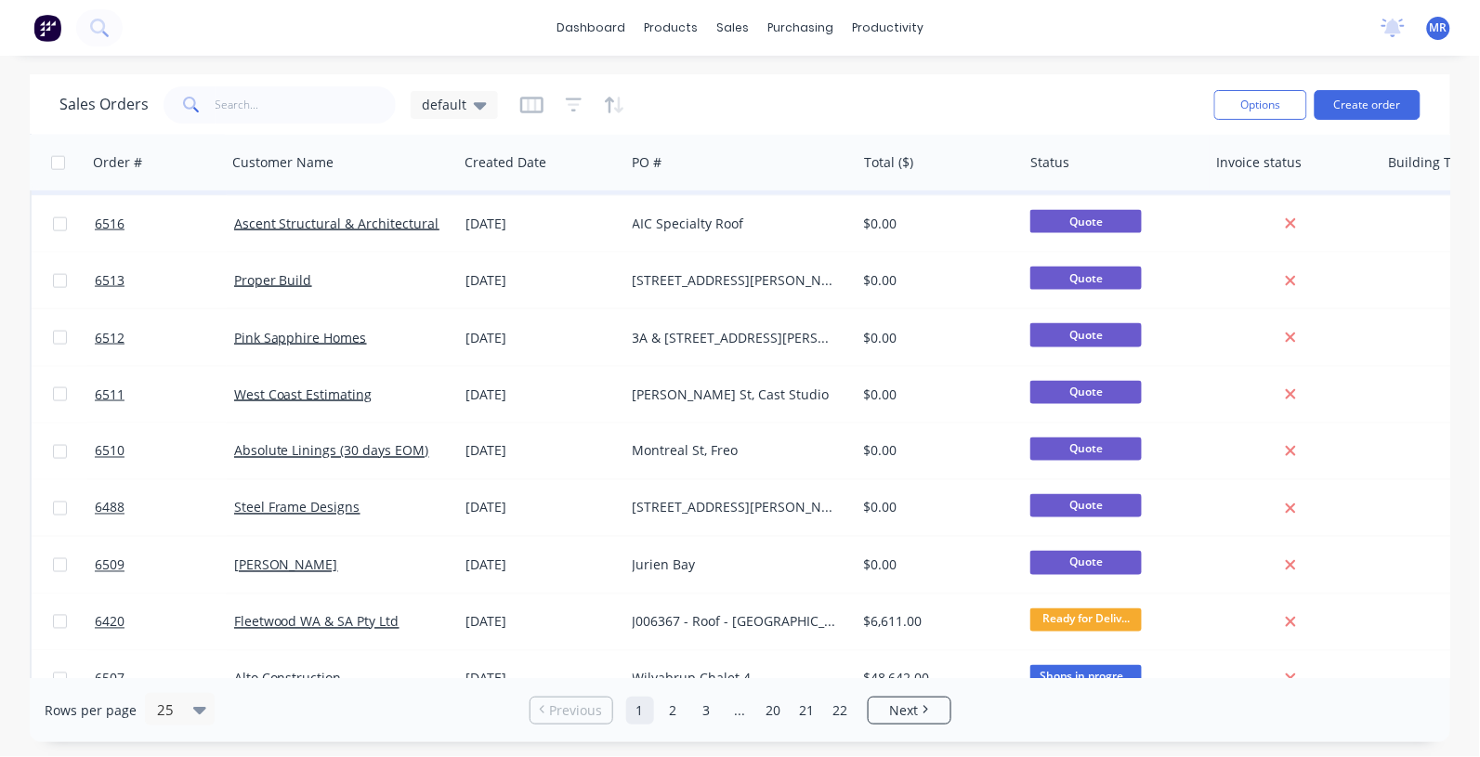
scroll to position [697, 0]
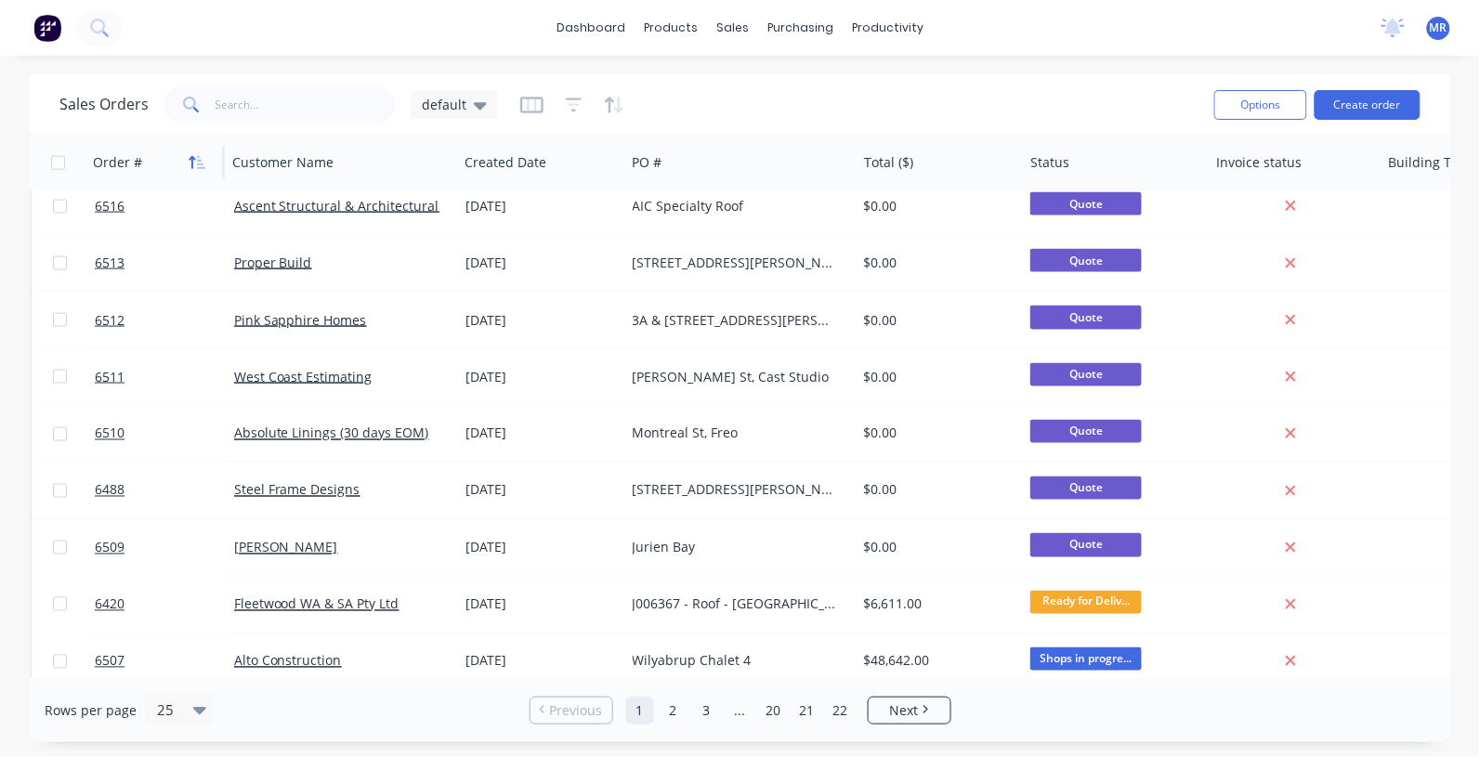
click at [195, 169] on button "button" at bounding box center [197, 163] width 28 height 28
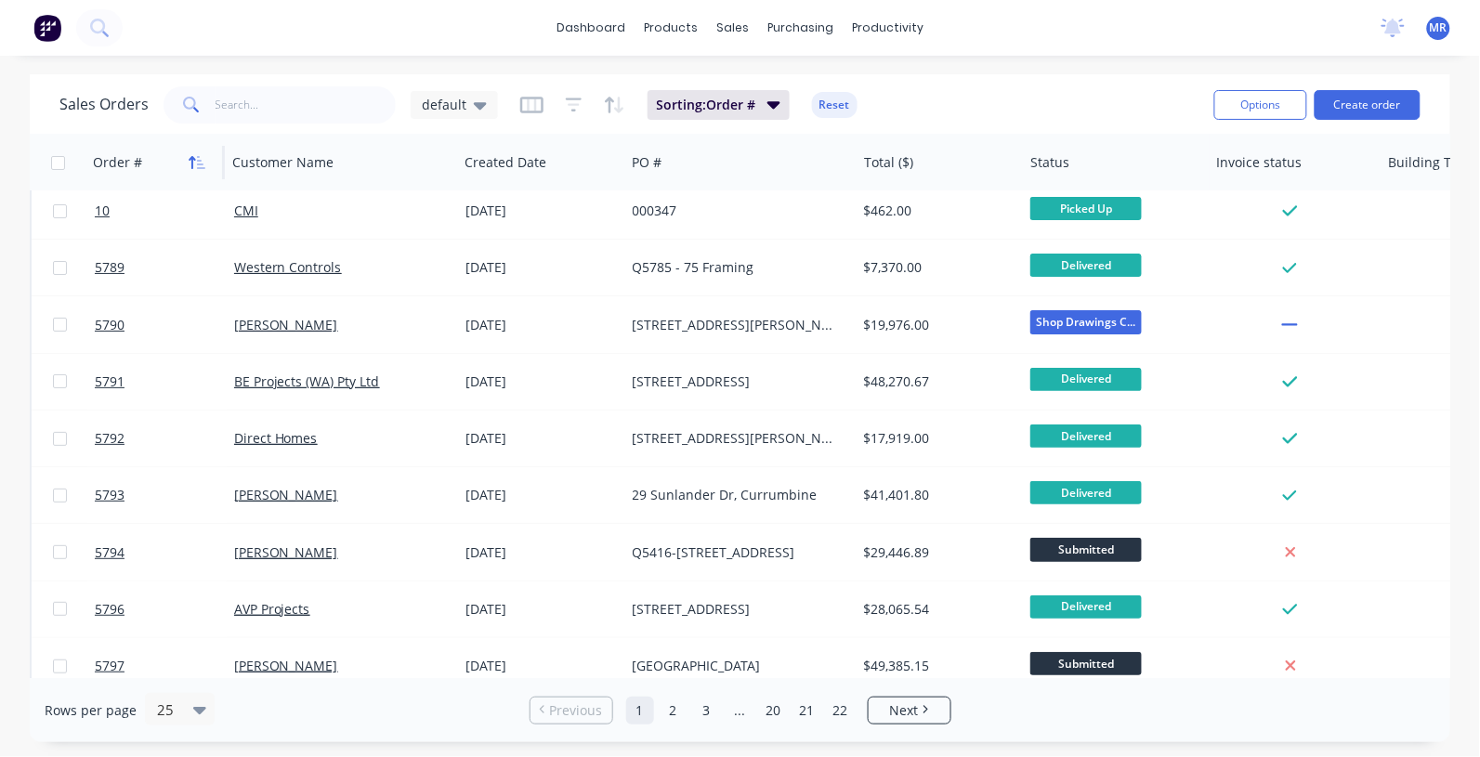
scroll to position [0, 0]
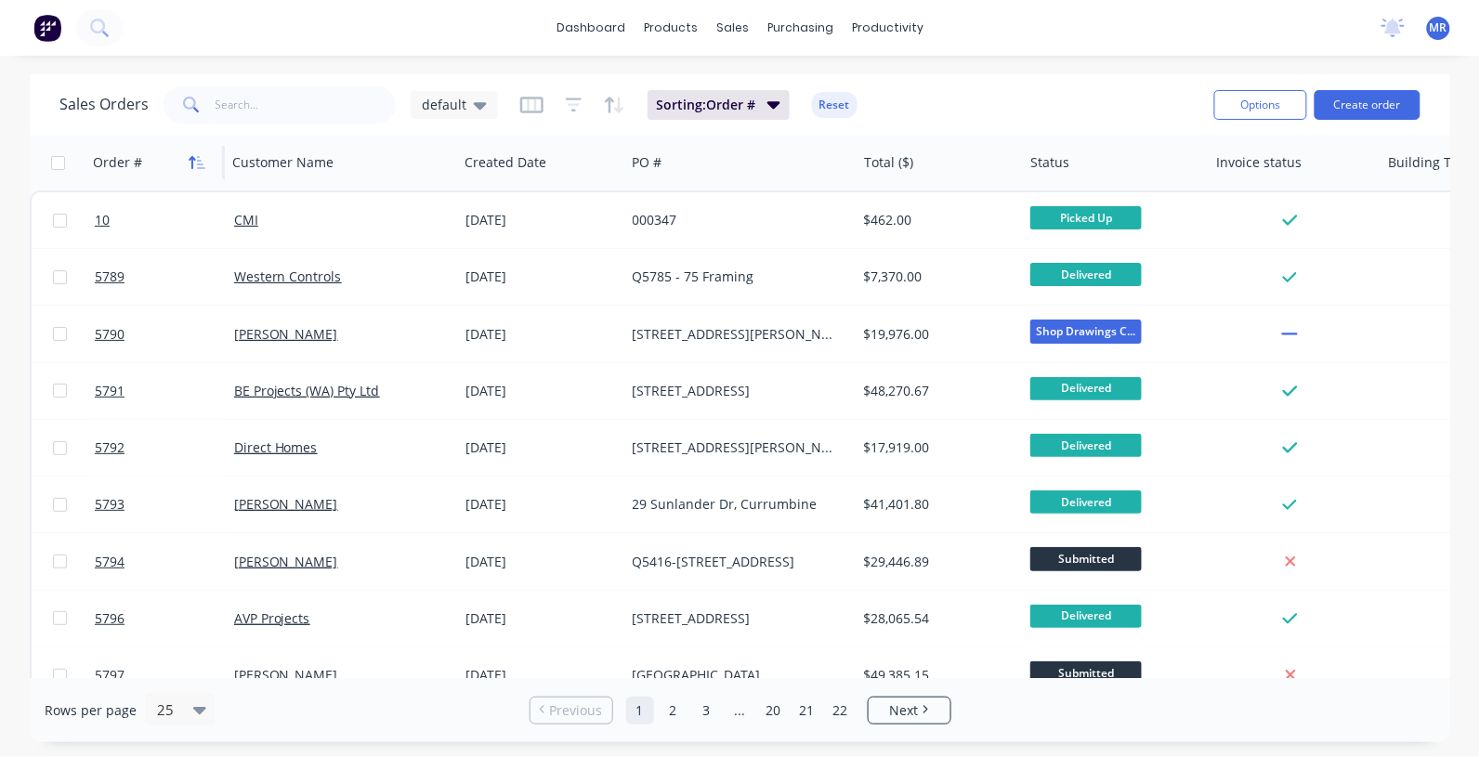
click at [195, 163] on icon "button" at bounding box center [197, 162] width 17 height 15
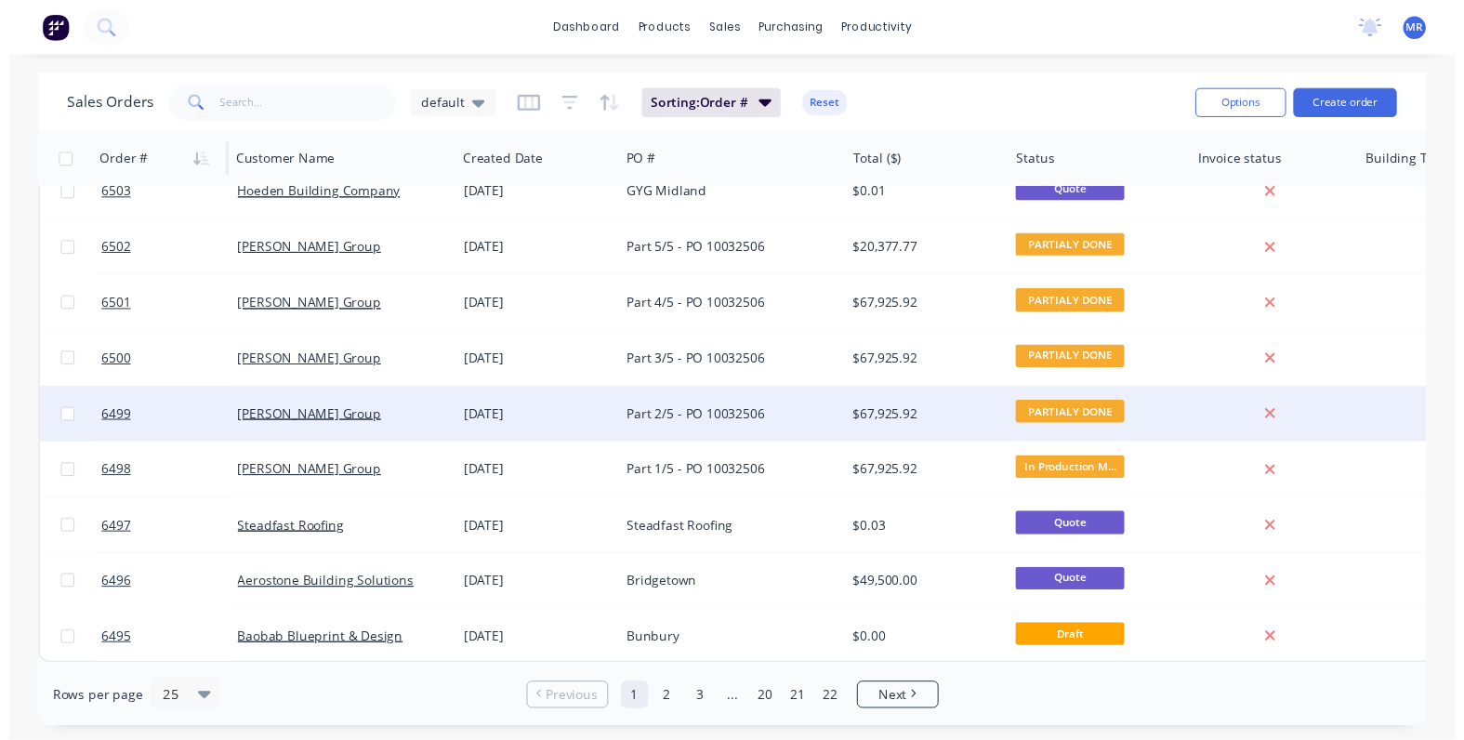
scroll to position [944, 0]
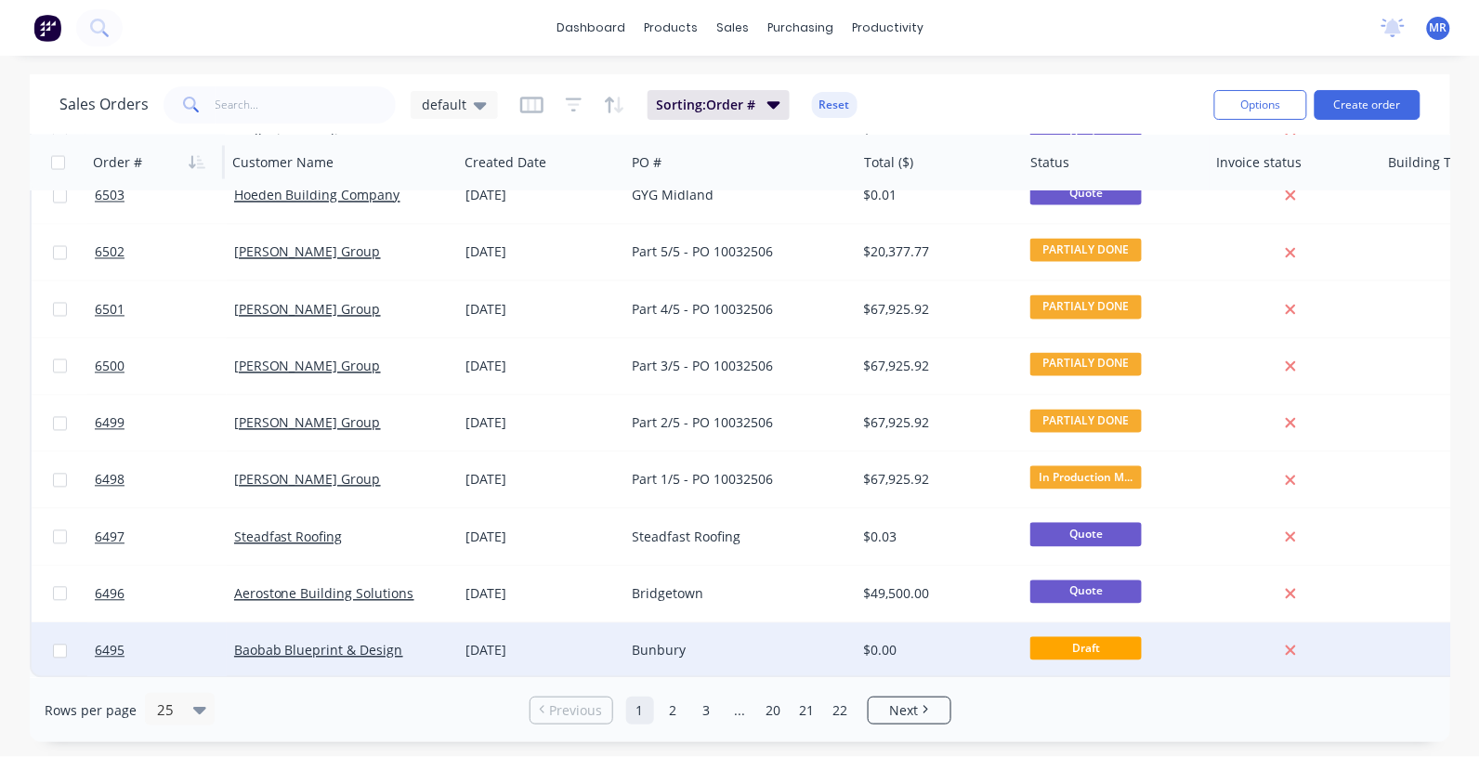
click at [661, 643] on div "Bunbury" at bounding box center [736, 651] width 206 height 19
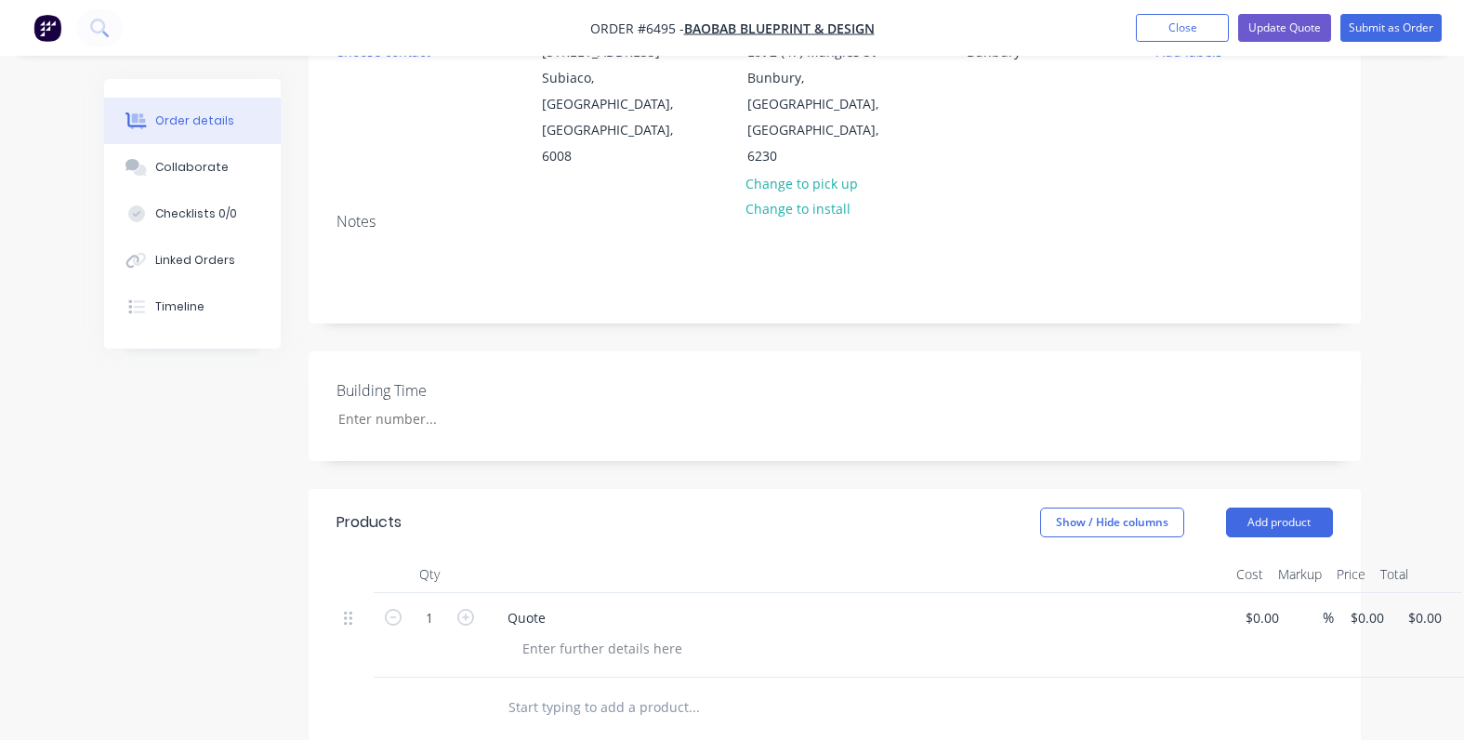
scroll to position [232, 0]
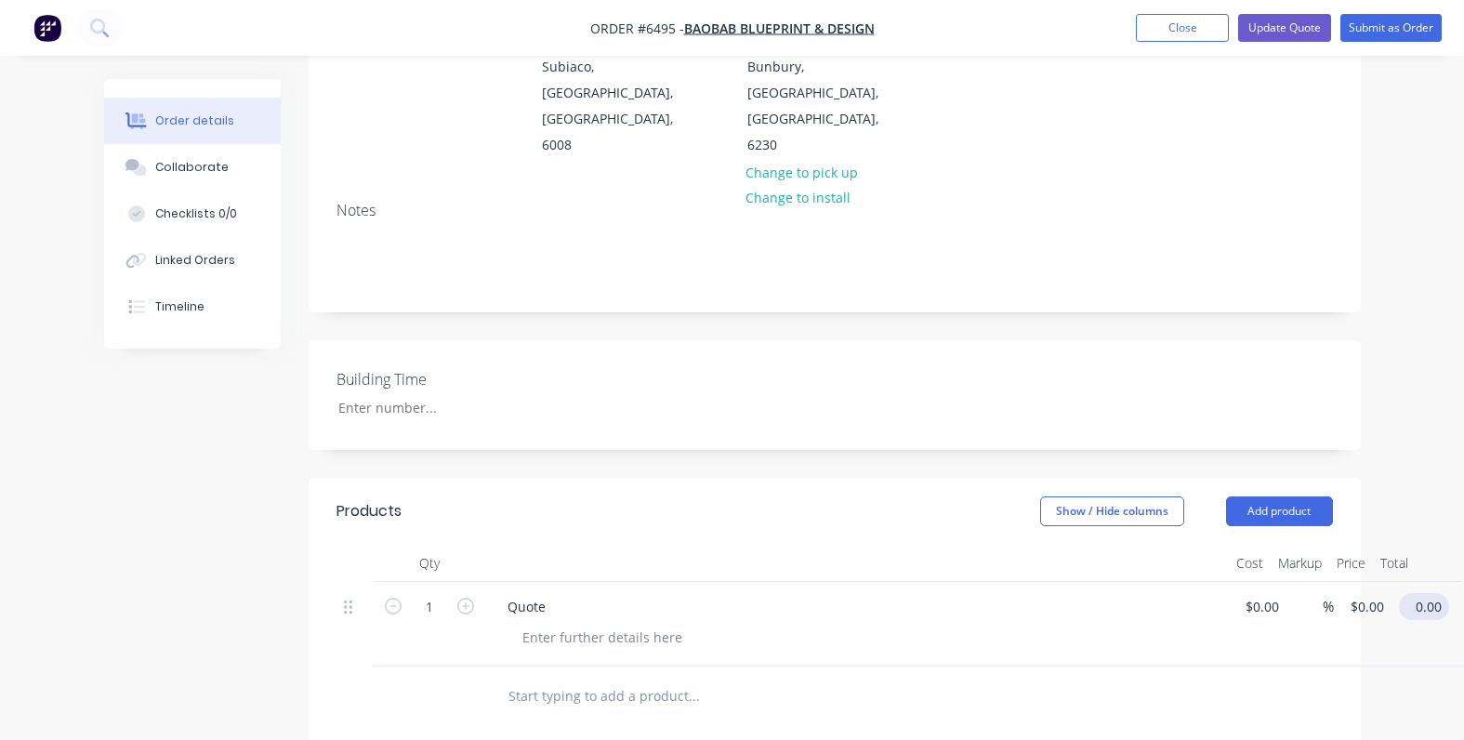
drag, startPoint x: 1432, startPoint y: 553, endPoint x: 1420, endPoint y: 560, distance: 14.2
click at [1429, 593] on input "0.00" at bounding box center [1427, 606] width 43 height 27
type input "0.03"
type input "$0.03"
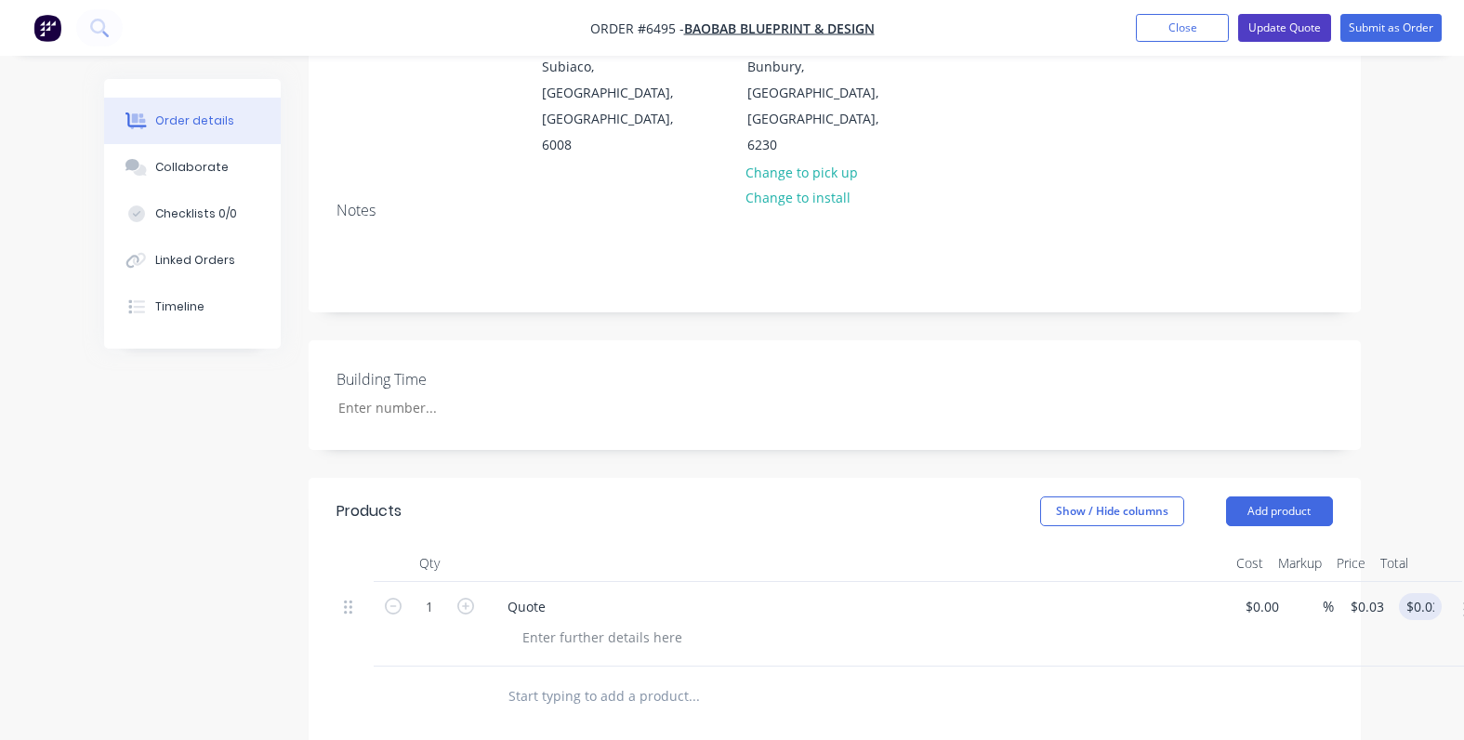
click at [1288, 20] on button "Update Quote" at bounding box center [1284, 28] width 93 height 28
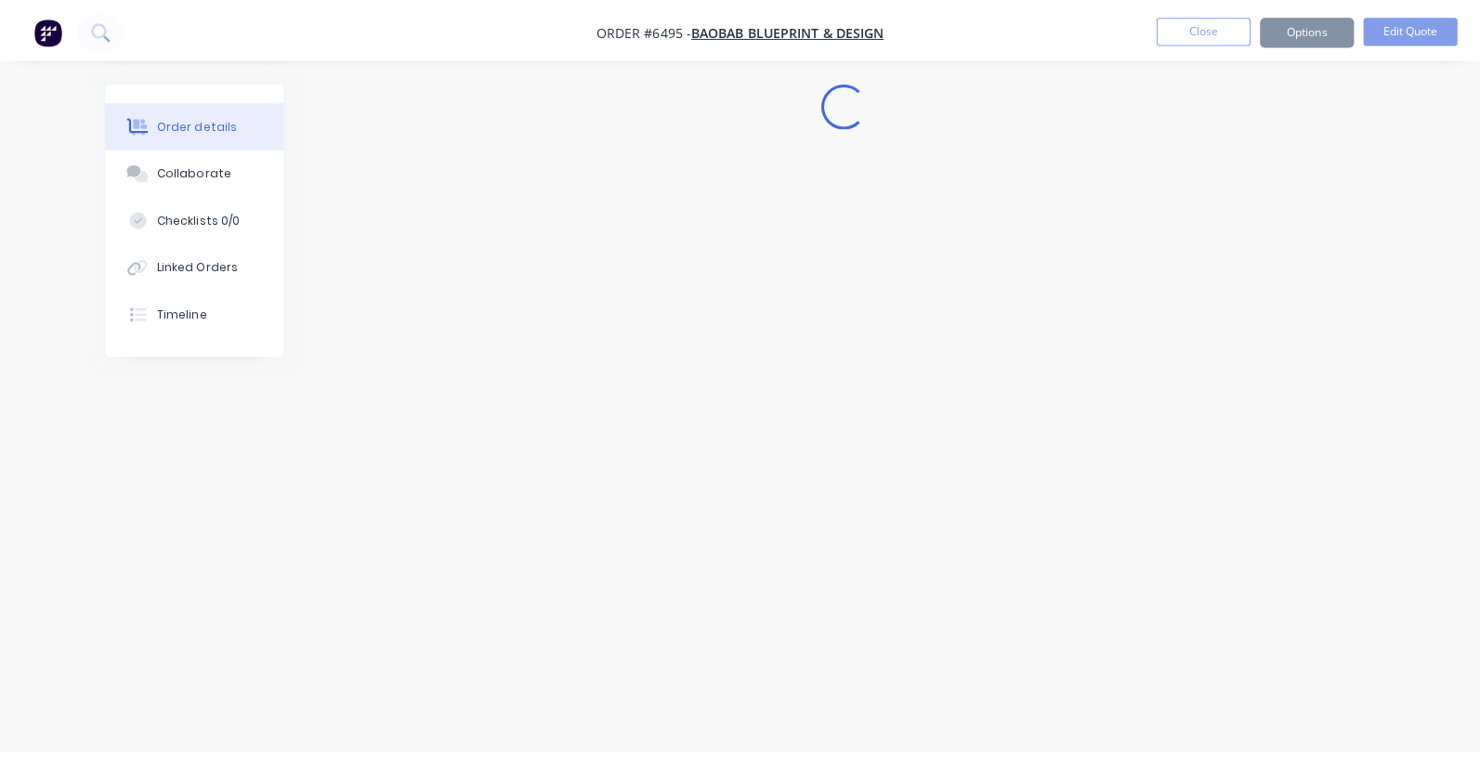
scroll to position [0, 0]
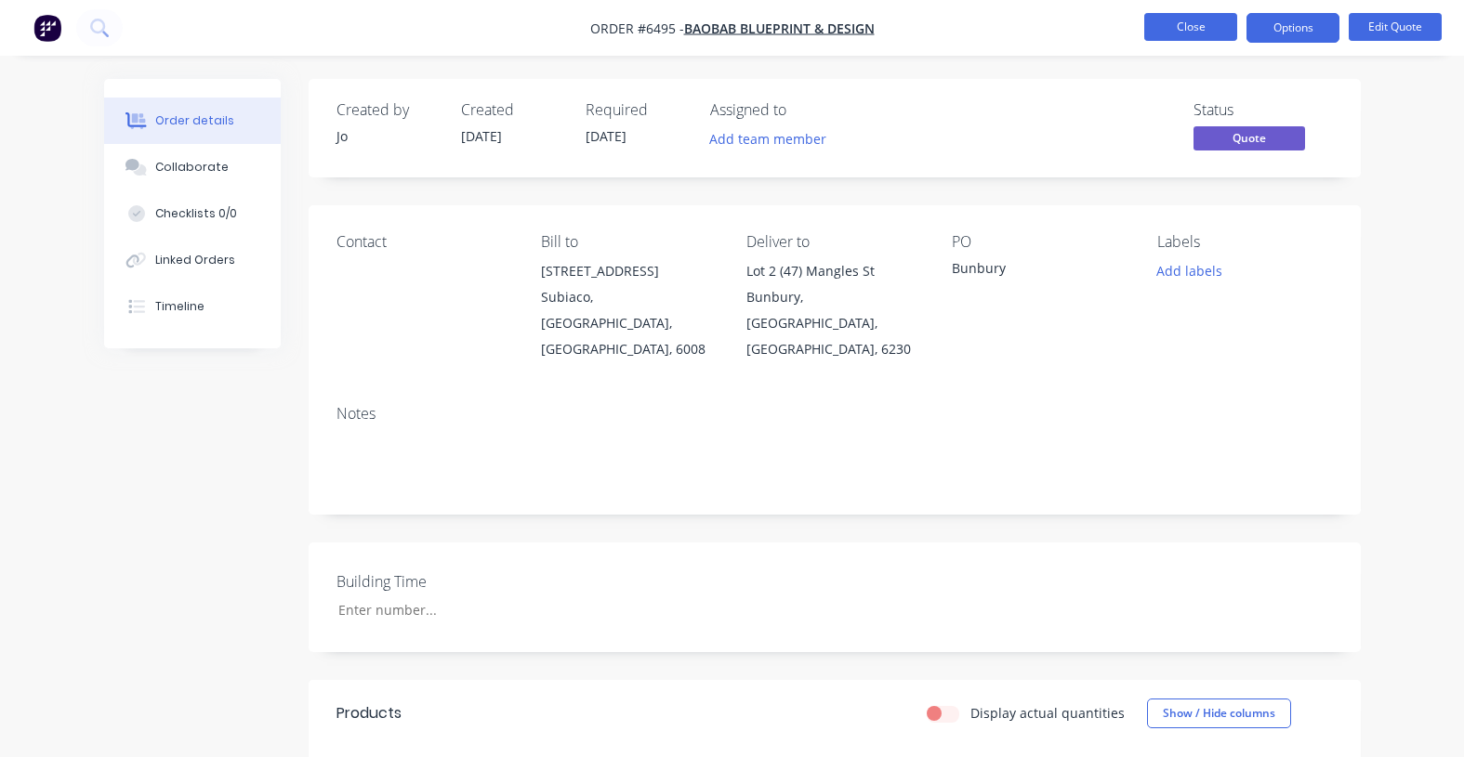
click at [1178, 33] on button "Close" at bounding box center [1190, 27] width 93 height 28
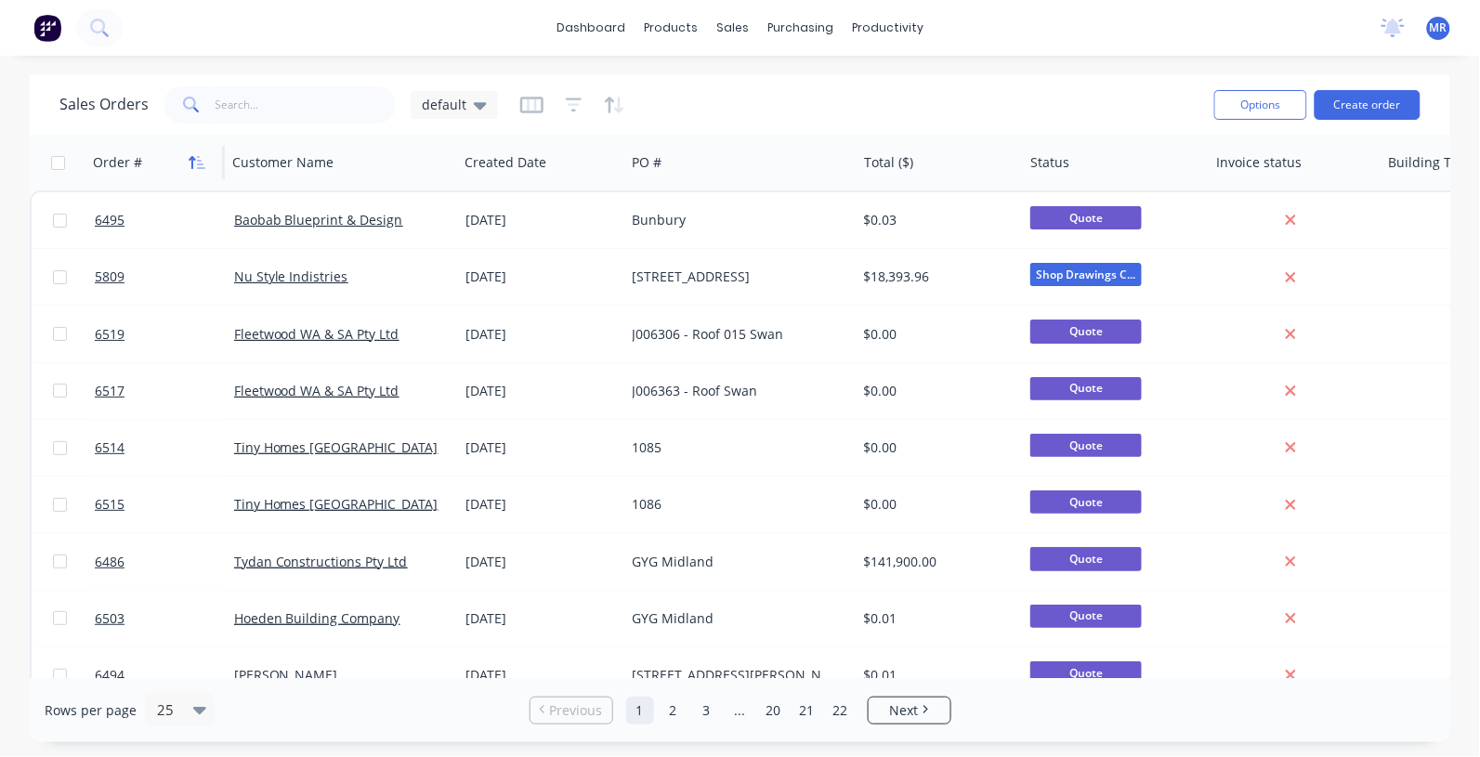
click at [193, 164] on icon "button" at bounding box center [197, 162] width 17 height 15
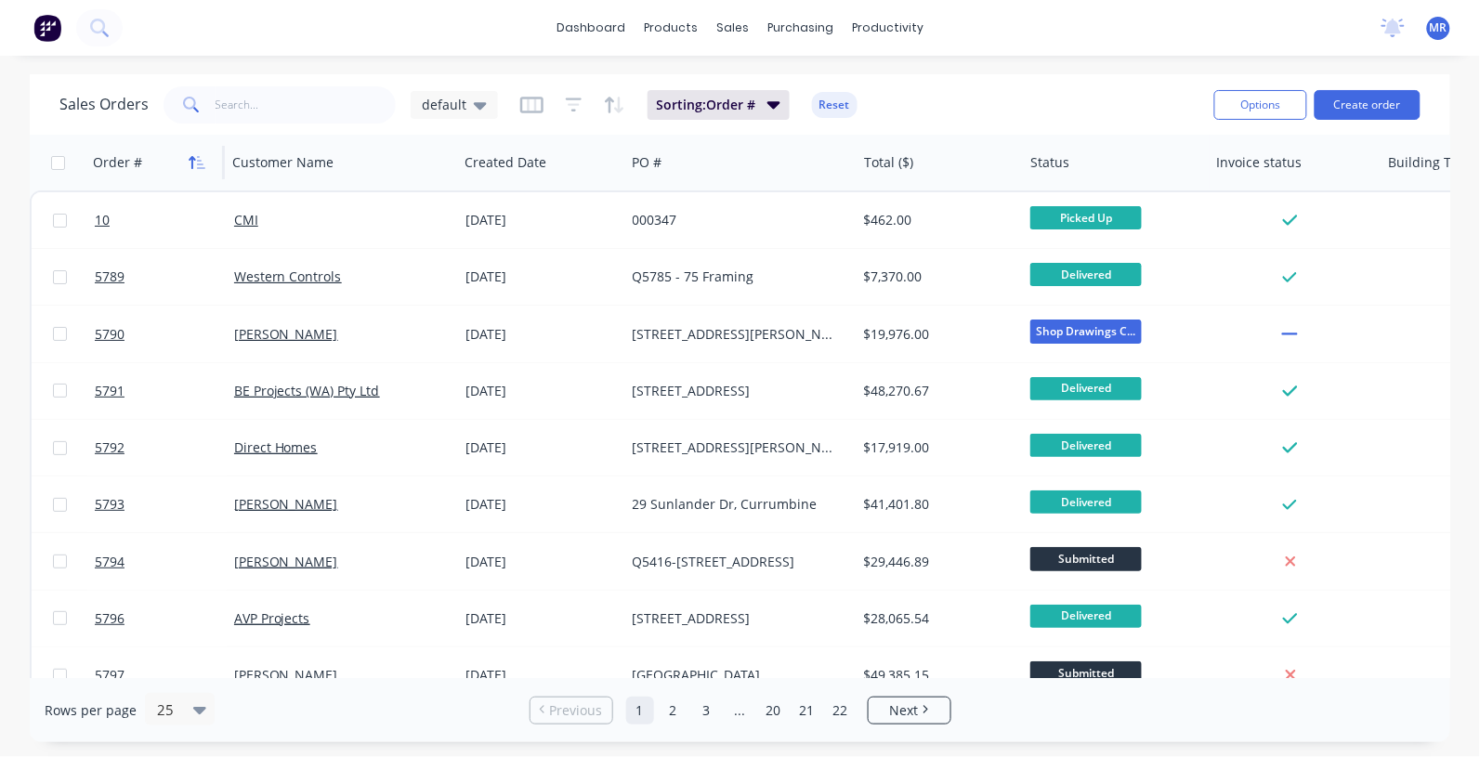
click at [195, 164] on icon "button" at bounding box center [197, 162] width 17 height 15
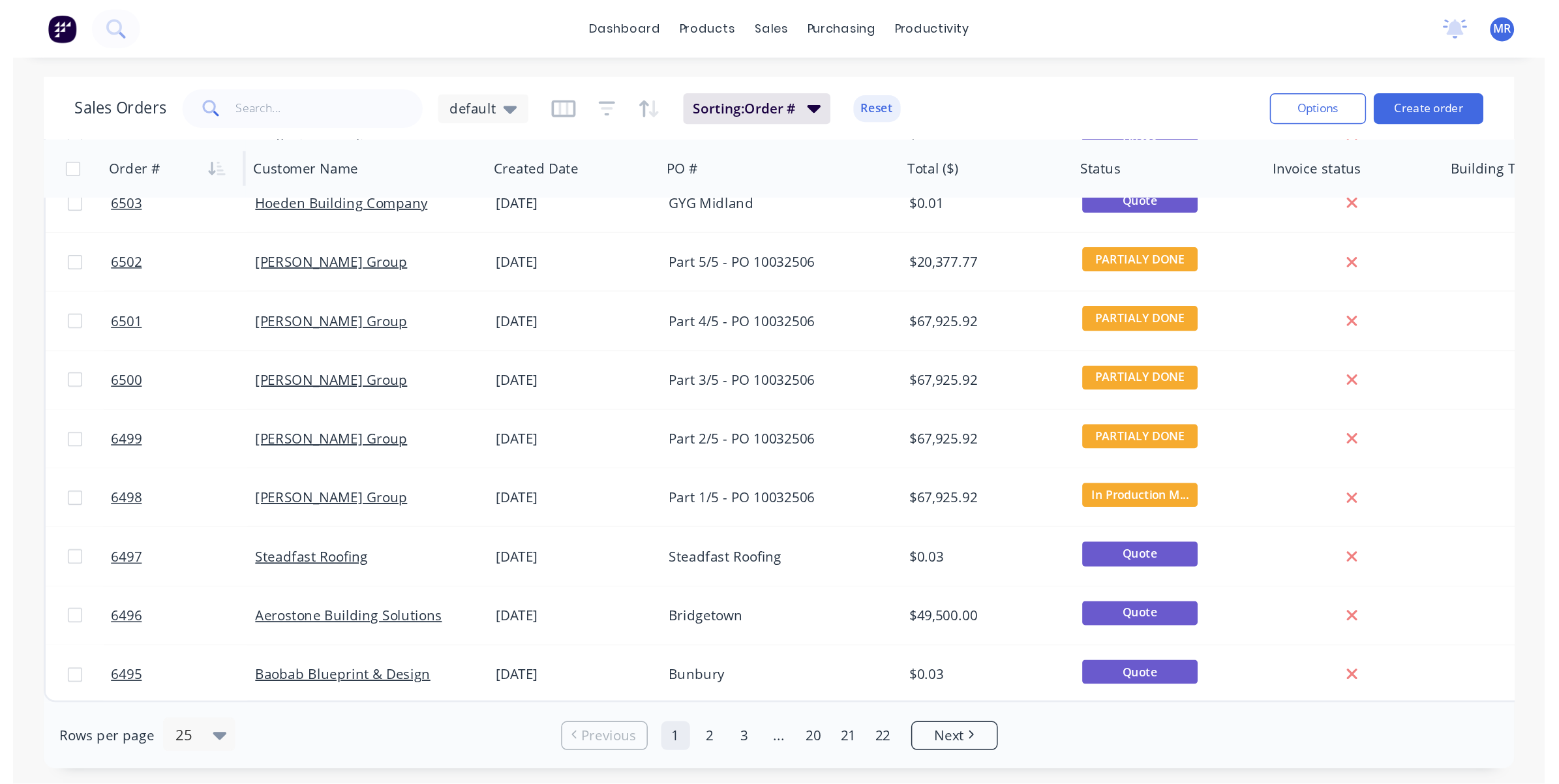
scroll to position [403, 0]
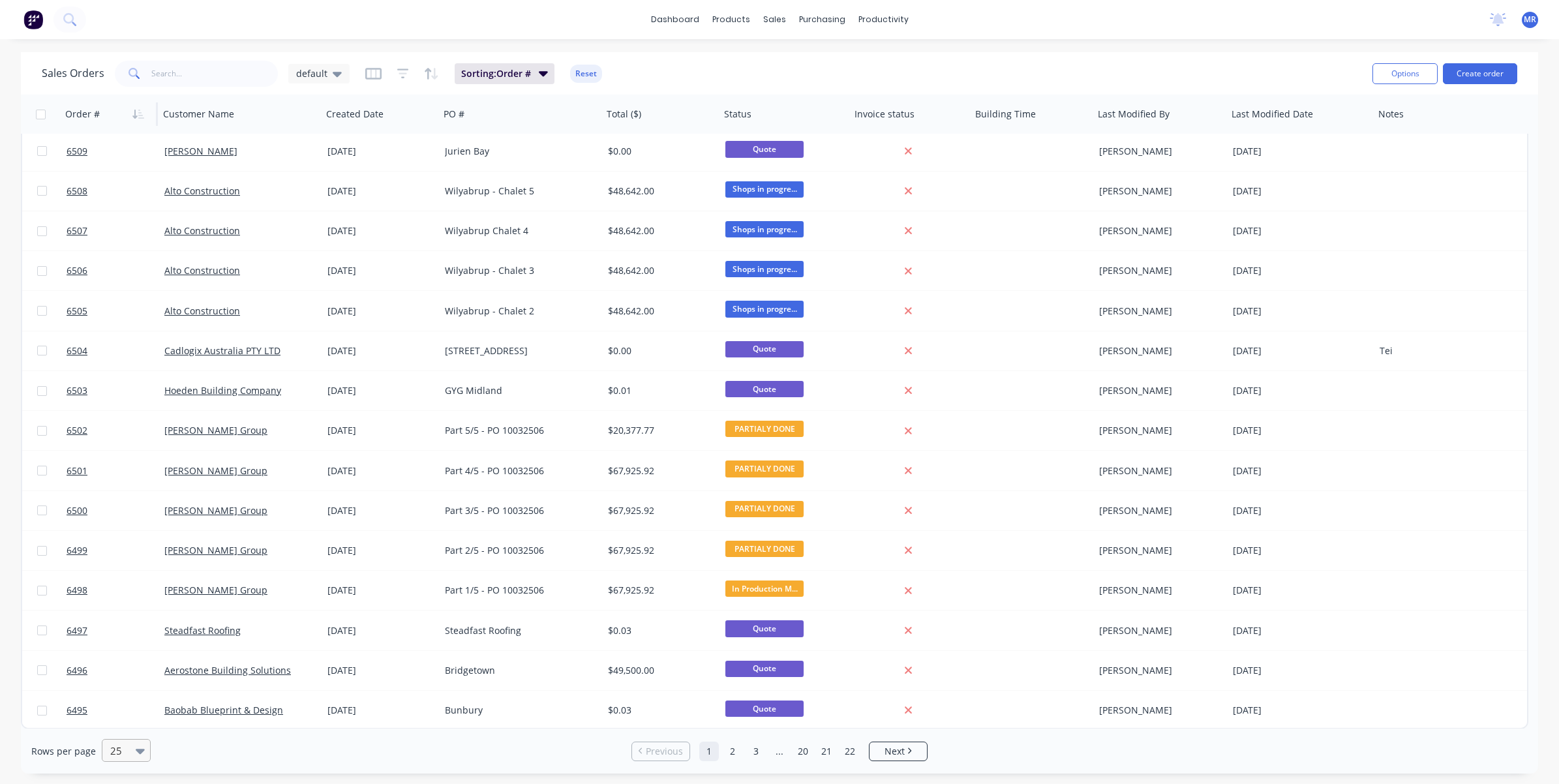
click at [121, 531] on div at bounding box center [120, 750] width 23 height 15
click at [117, 531] on div "50" at bounding box center [124, 672] width 49 height 24
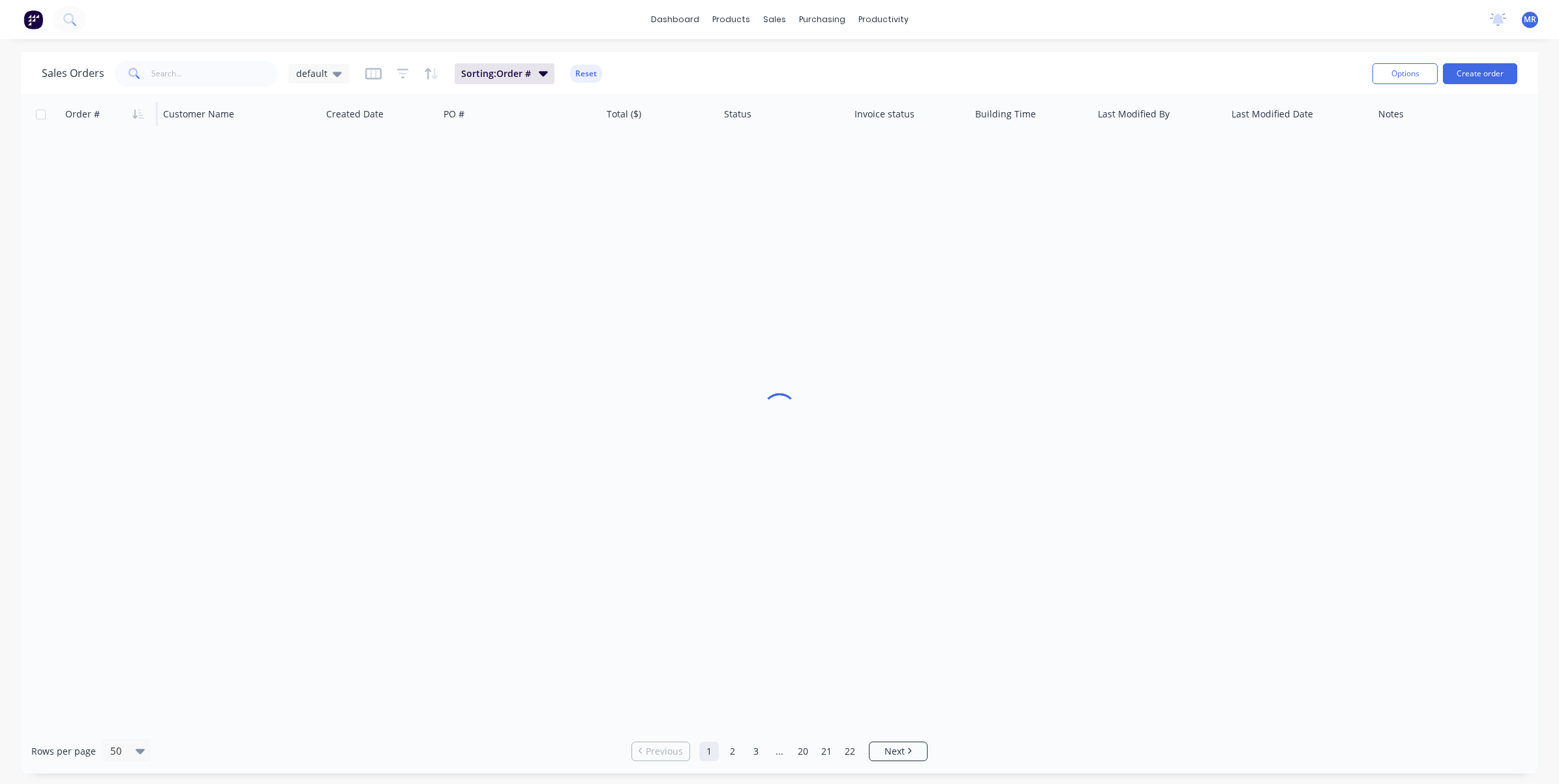
scroll to position [0, 0]
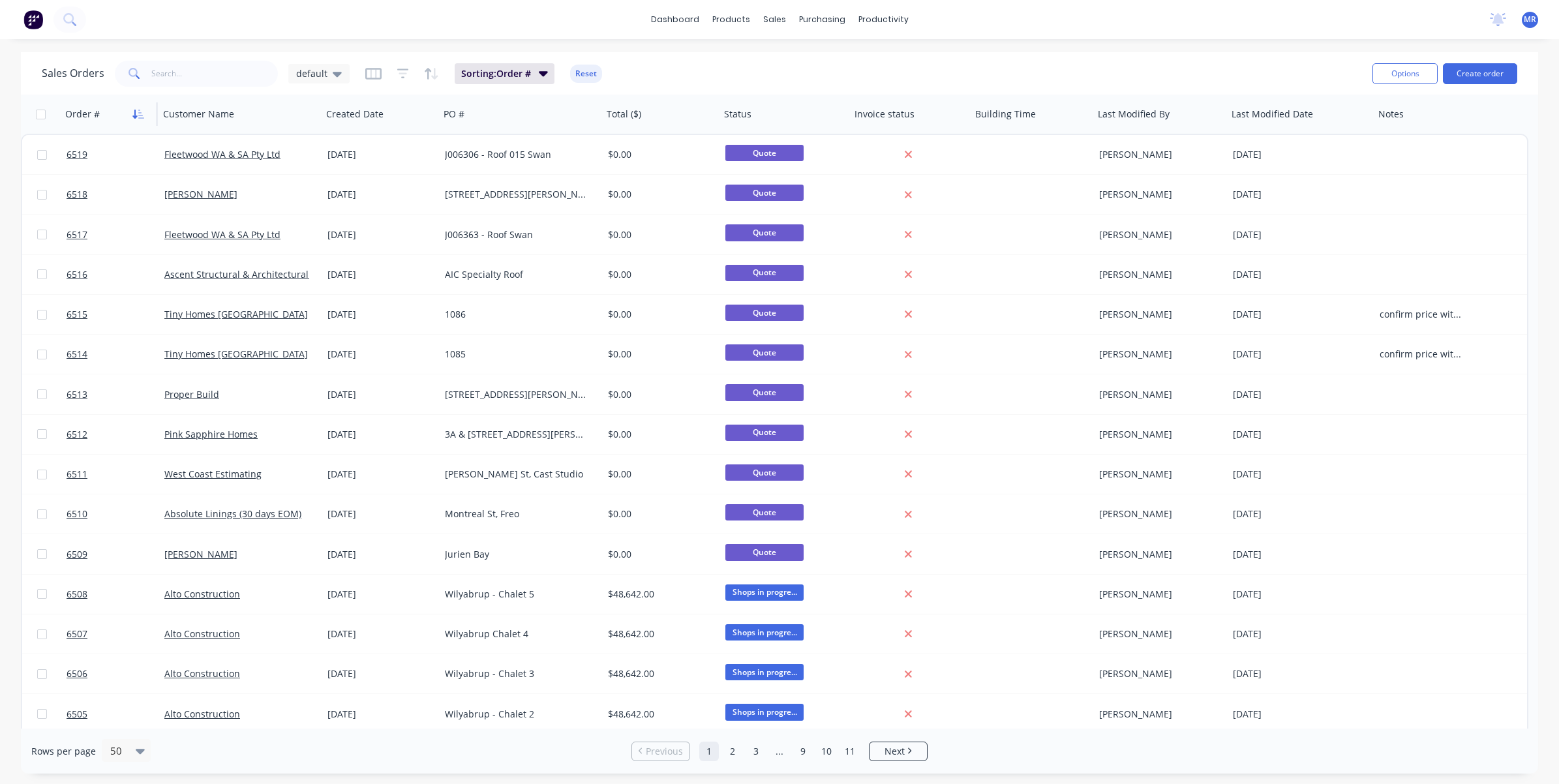
click at [138, 115] on icon "button" at bounding box center [138, 114] width 12 height 11
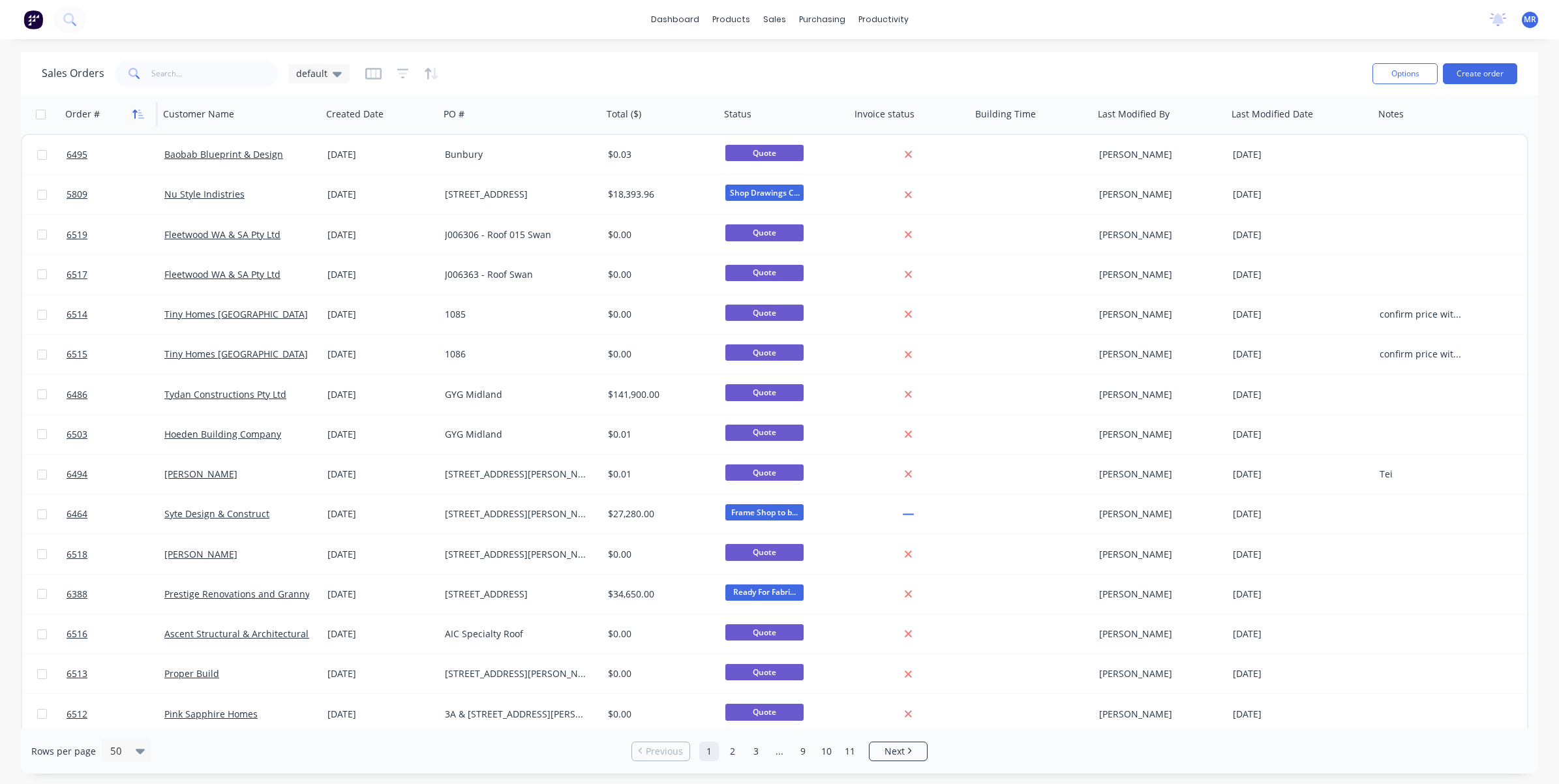
click at [137, 114] on icon "button" at bounding box center [138, 114] width 12 height 11
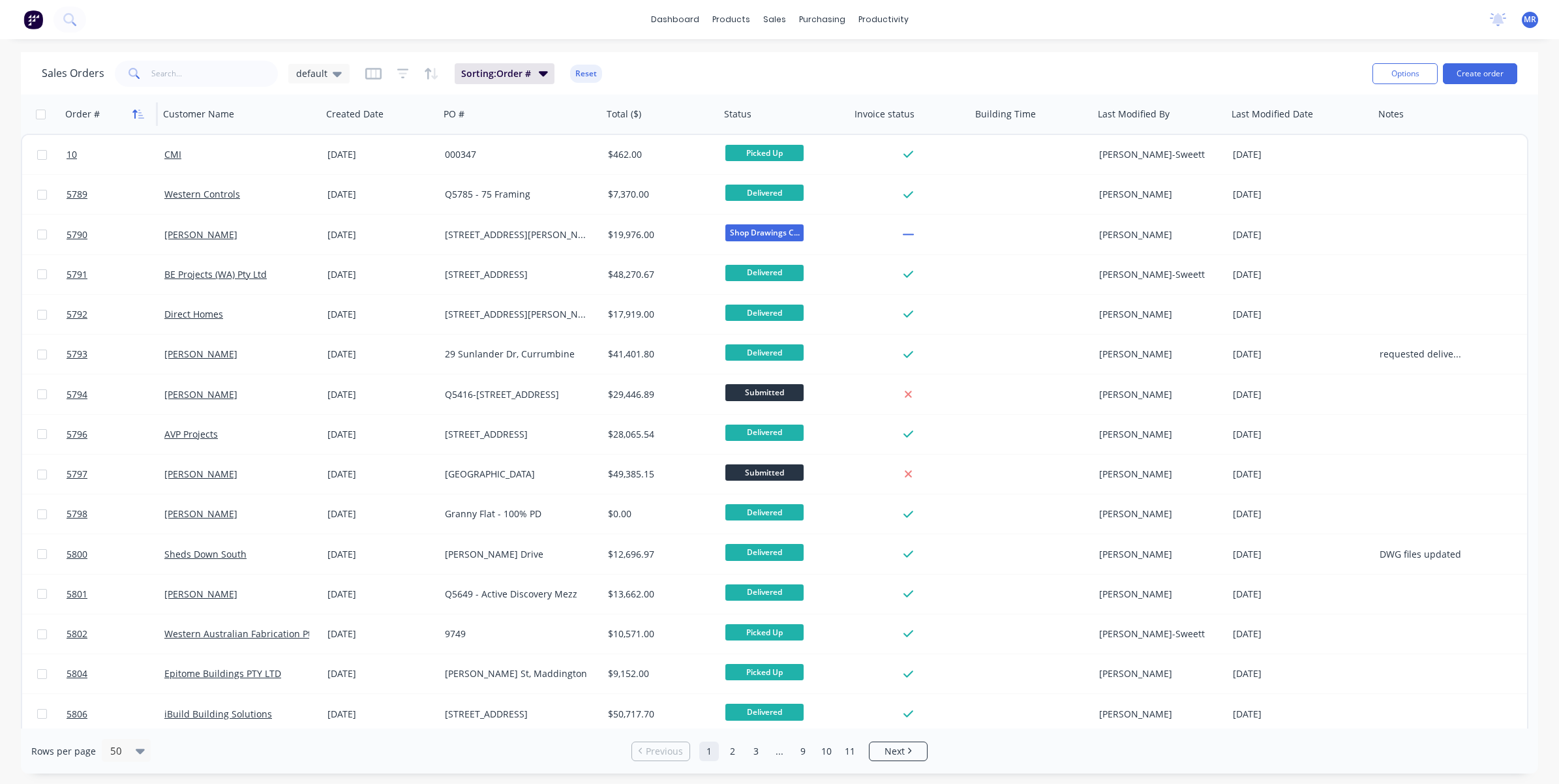
click at [134, 112] on icon "button" at bounding box center [138, 114] width 12 height 11
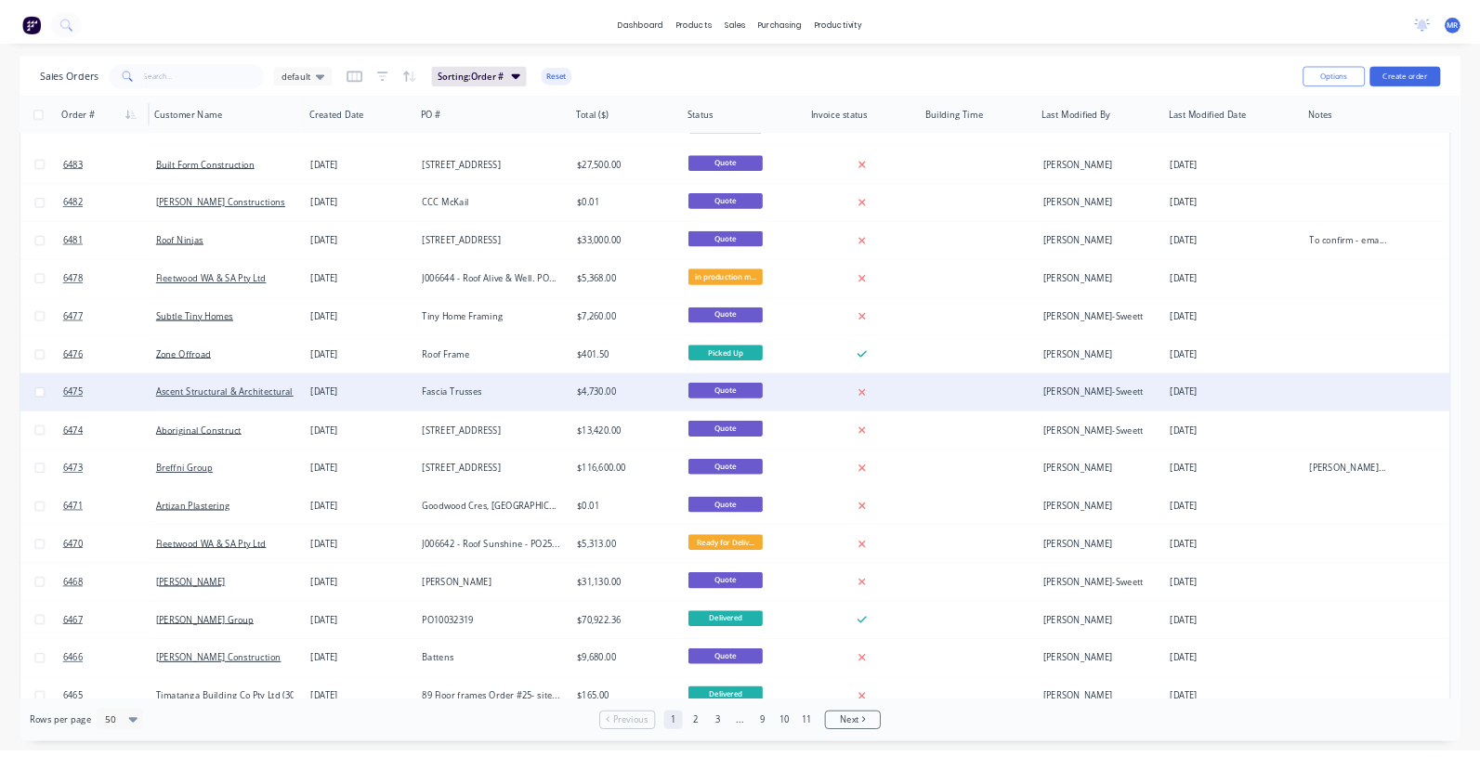
scroll to position [1998, 0]
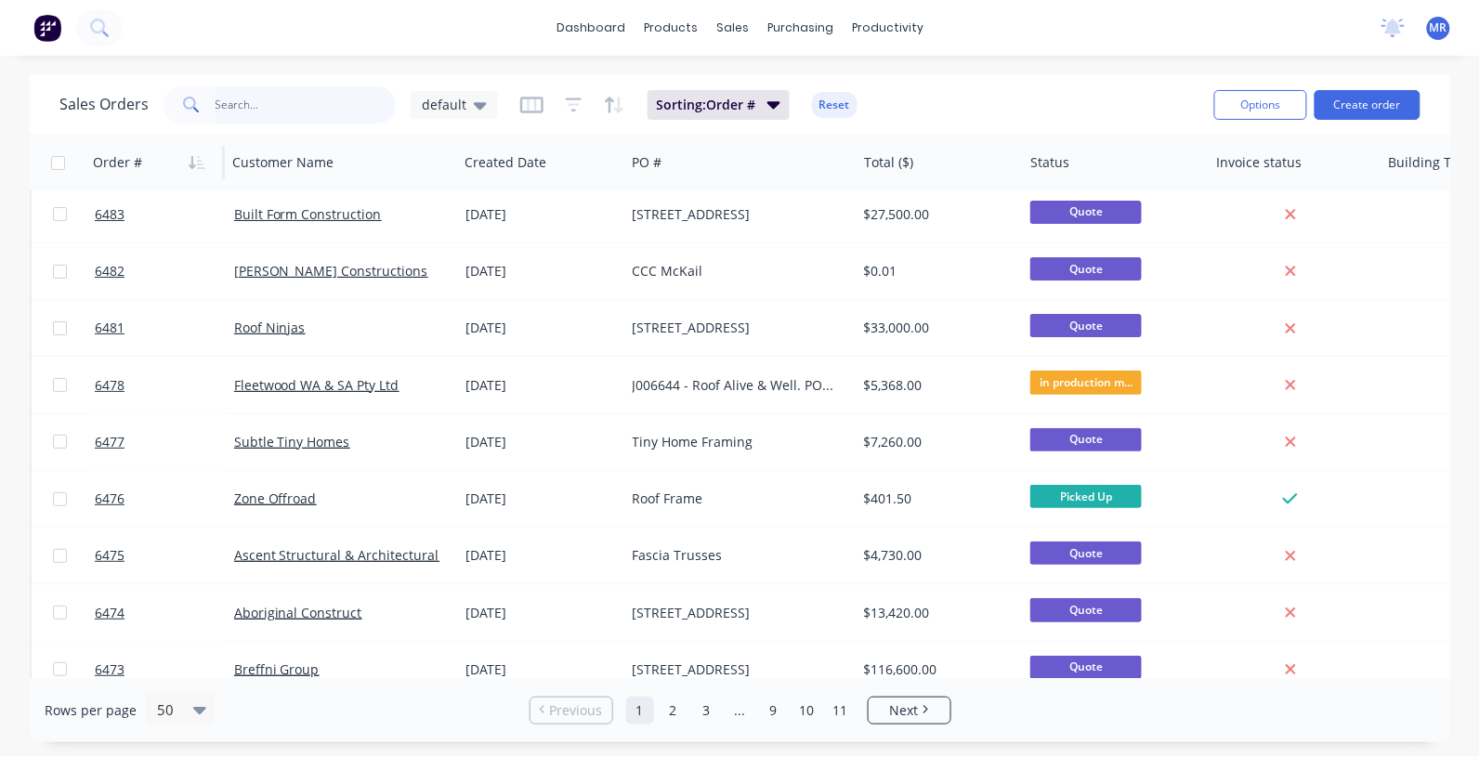
click at [333, 107] on input "text" at bounding box center [306, 104] width 181 height 37
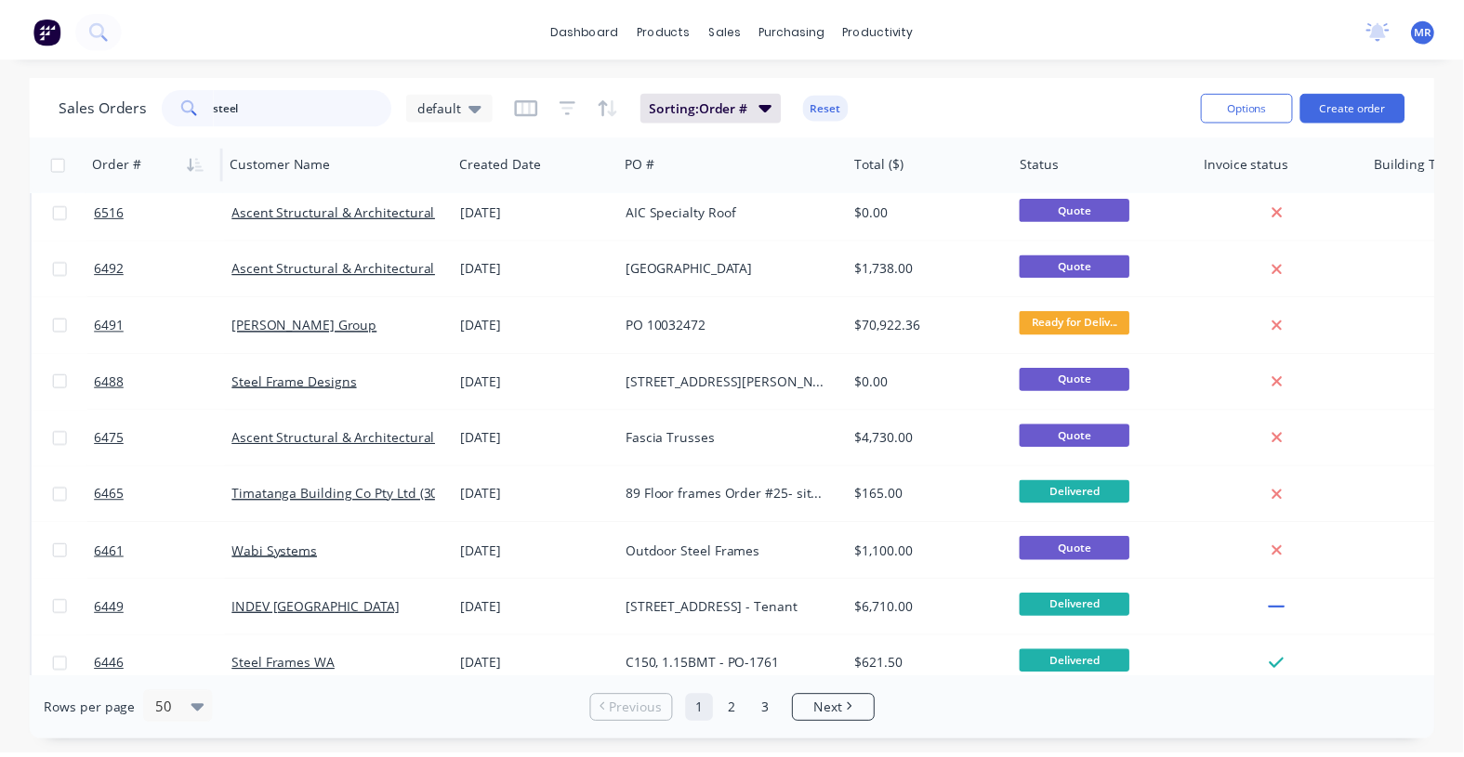
scroll to position [0, 0]
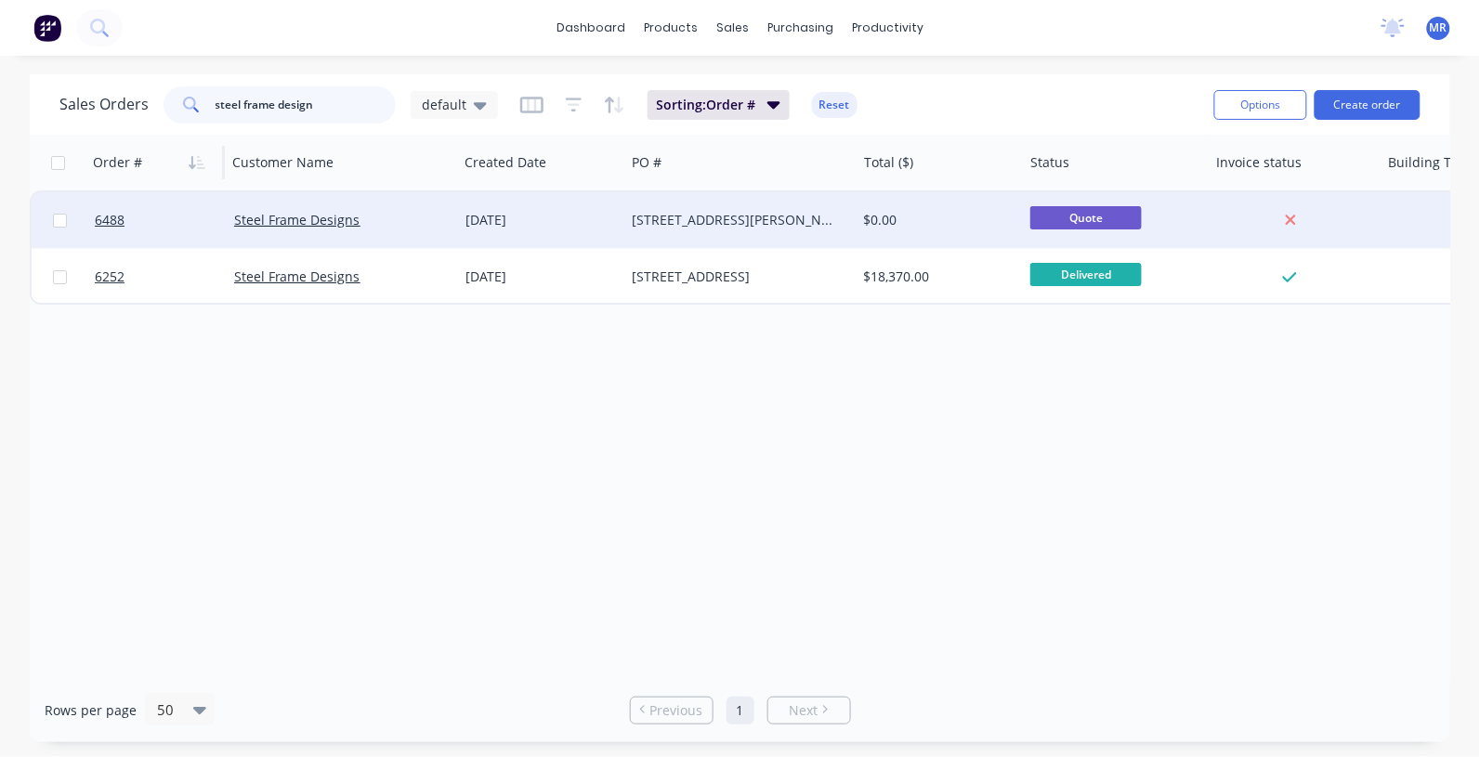
type input "steel frame design"
click at [702, 215] on div "[STREET_ADDRESS][PERSON_NAME]" at bounding box center [736, 220] width 206 height 19
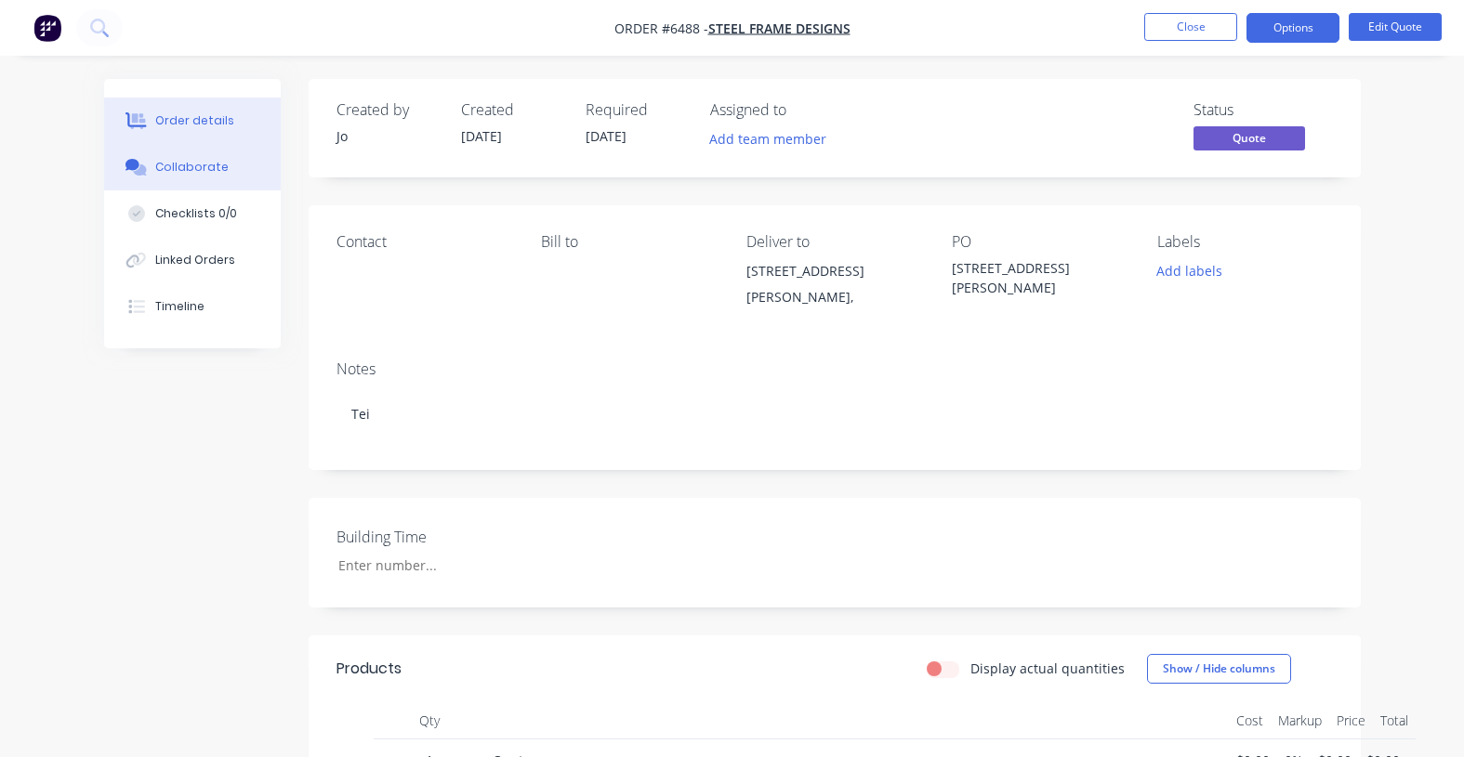
click at [195, 173] on div "Collaborate" at bounding box center [191, 167] width 73 height 17
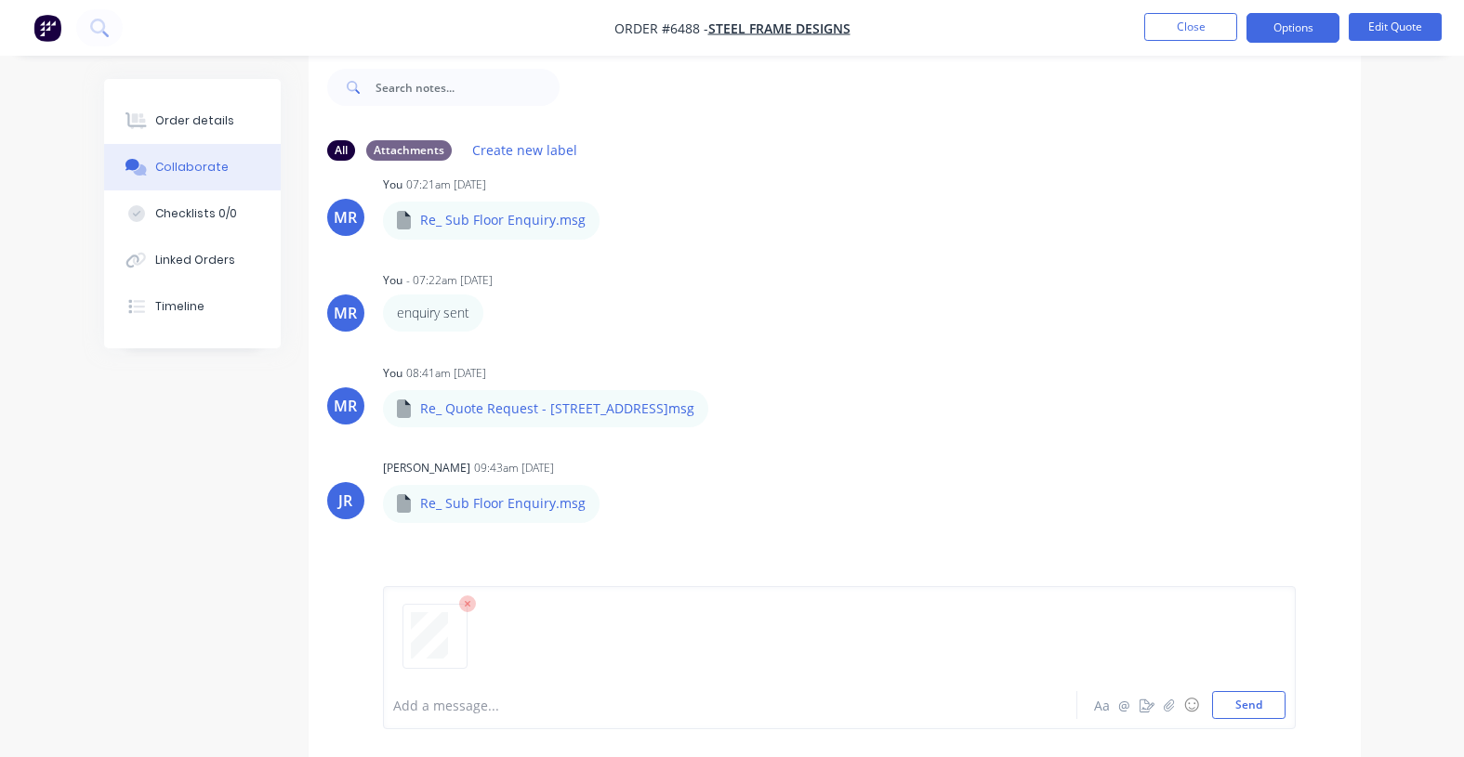
scroll to position [33, 0]
click at [1255, 694] on button "Send" at bounding box center [1248, 705] width 73 height 28
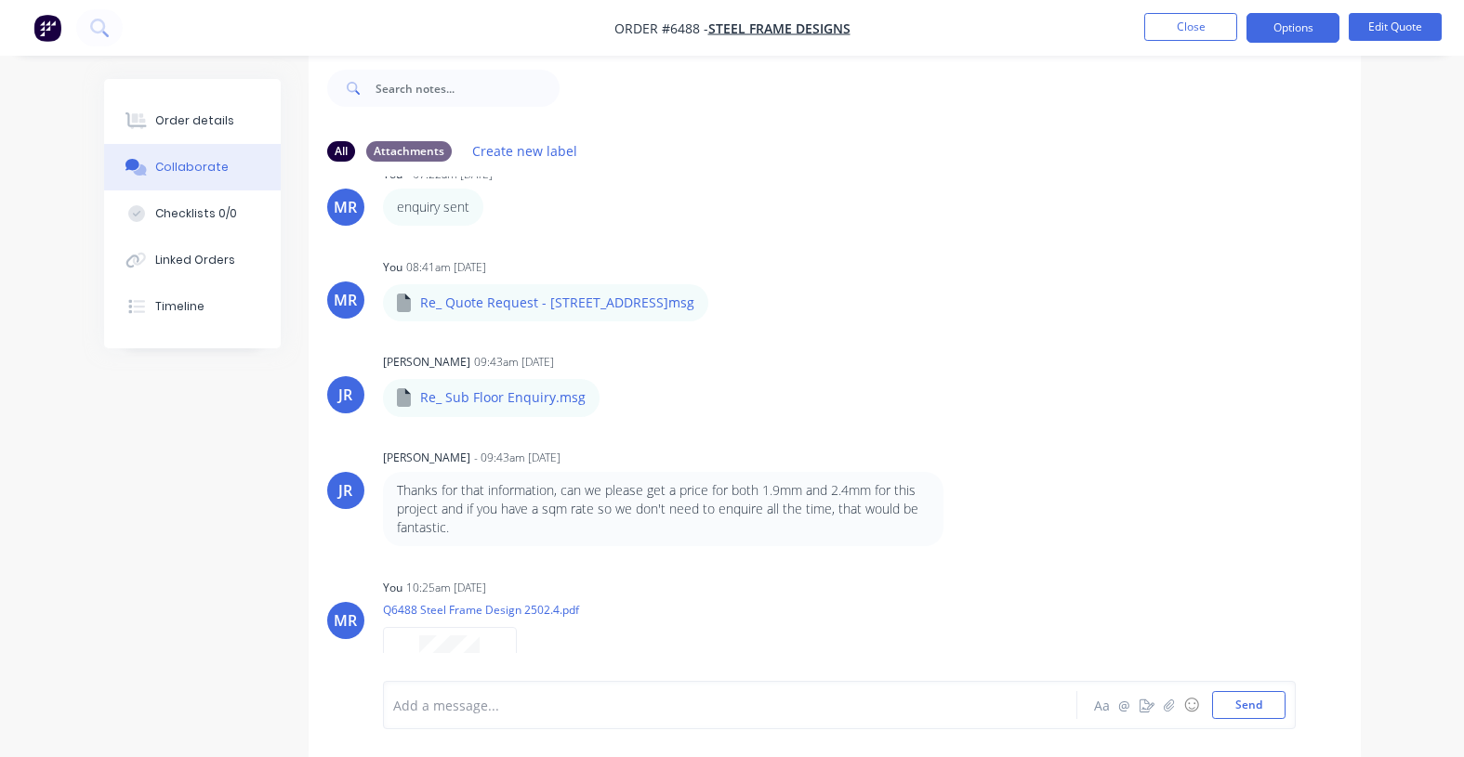
scroll to position [243, 0]
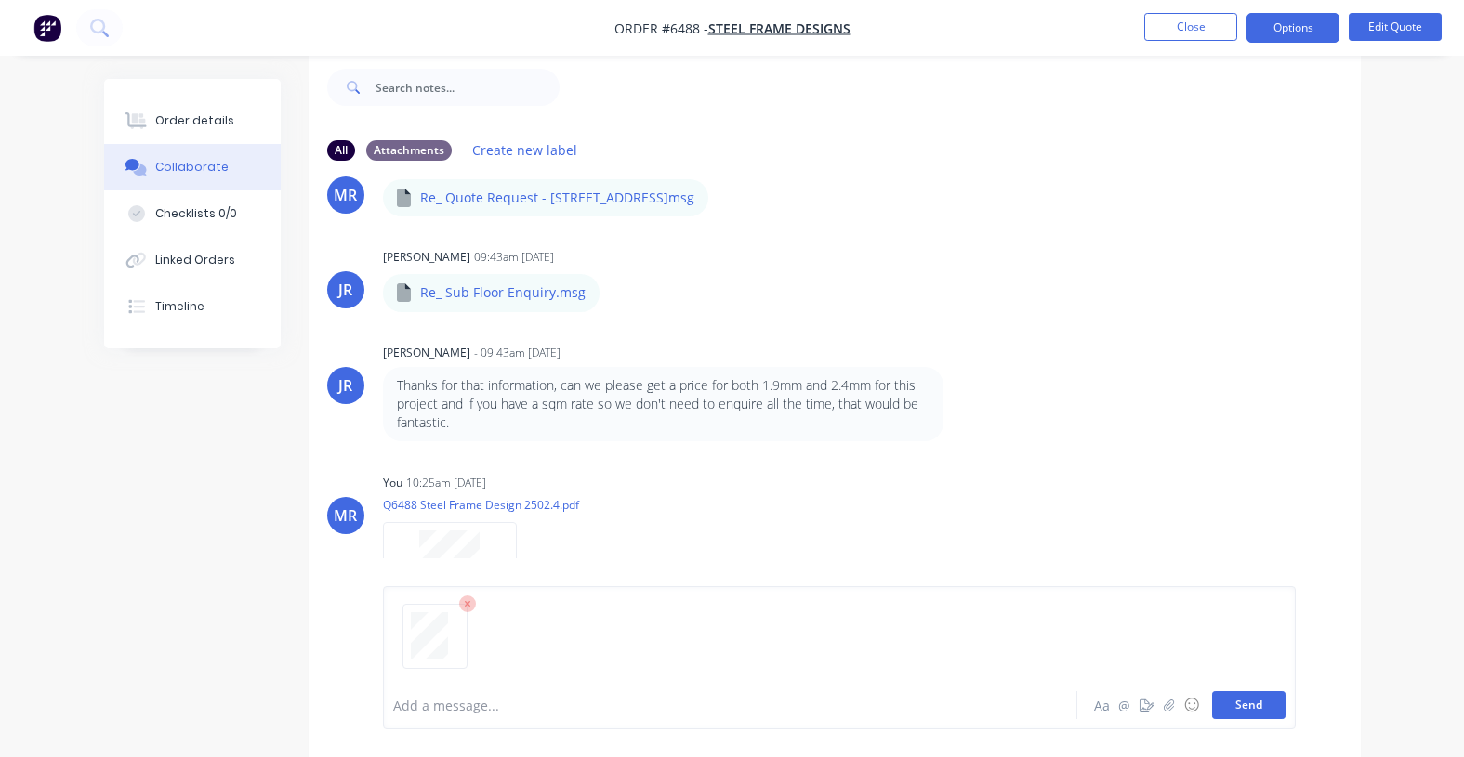
click at [1239, 703] on button "Send" at bounding box center [1248, 705] width 73 height 28
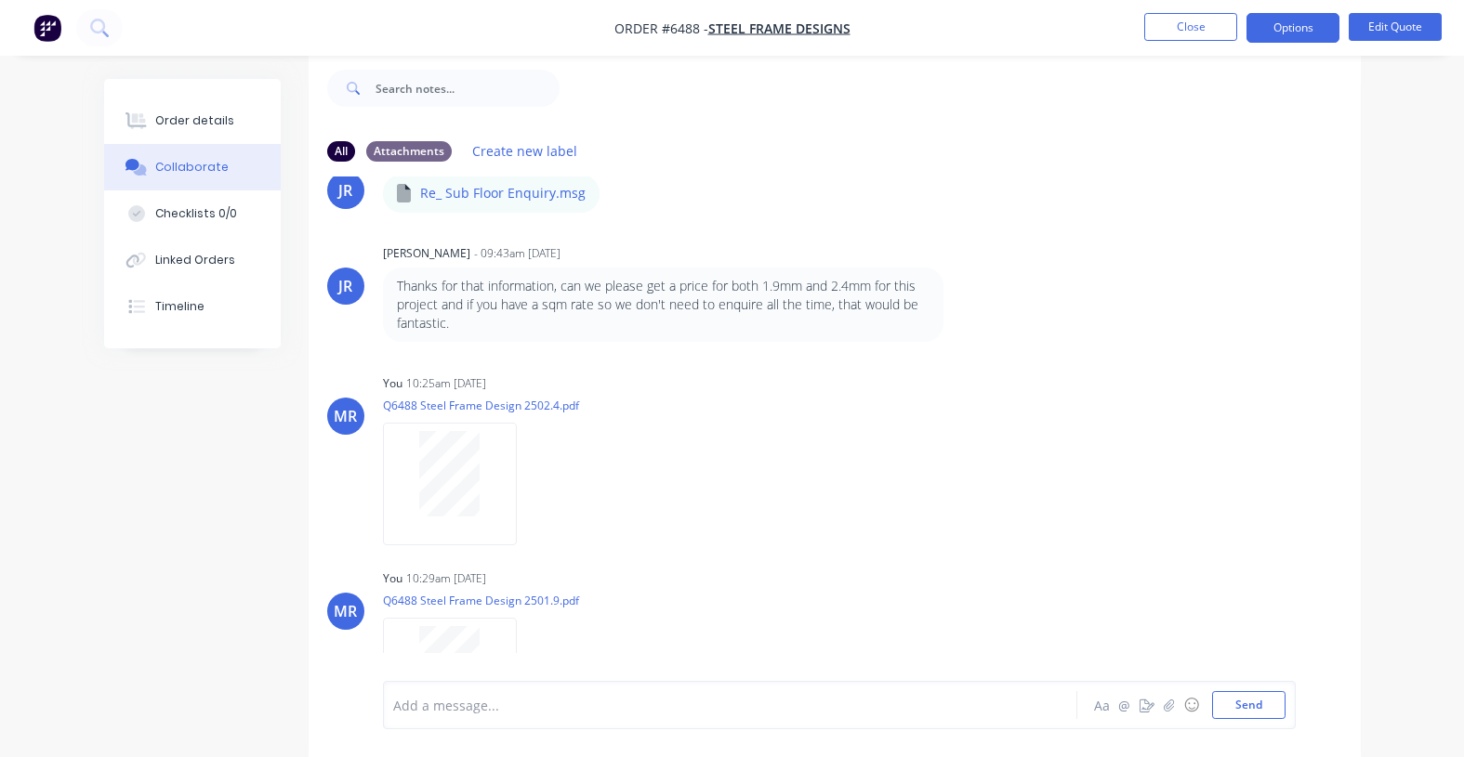
scroll to position [439, 0]
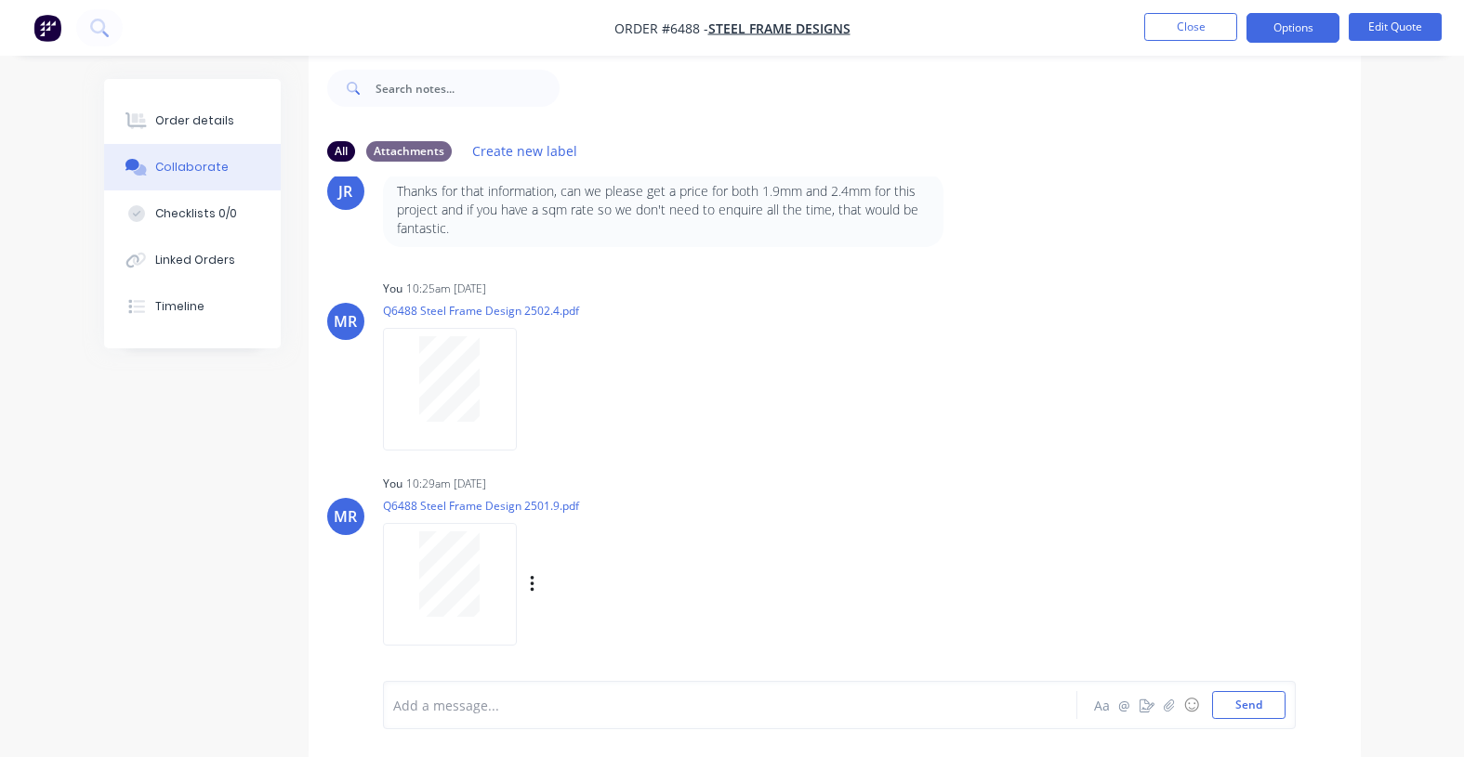
click at [760, 523] on div "You 10:29am [DATE] Q6488 Steel Frame Design 2501.9.pdf Labels Download Delete" at bounding box center [672, 553] width 579 height 167
